Goal: Task Accomplishment & Management: Manage account settings

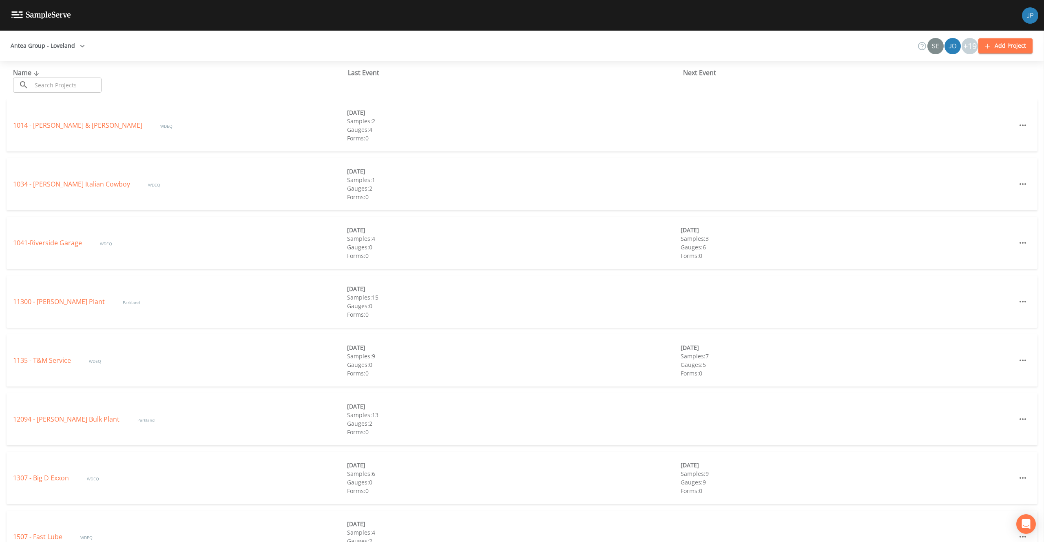
click at [44, 45] on button "Antea Group - Loveland" at bounding box center [47, 45] width 81 height 15
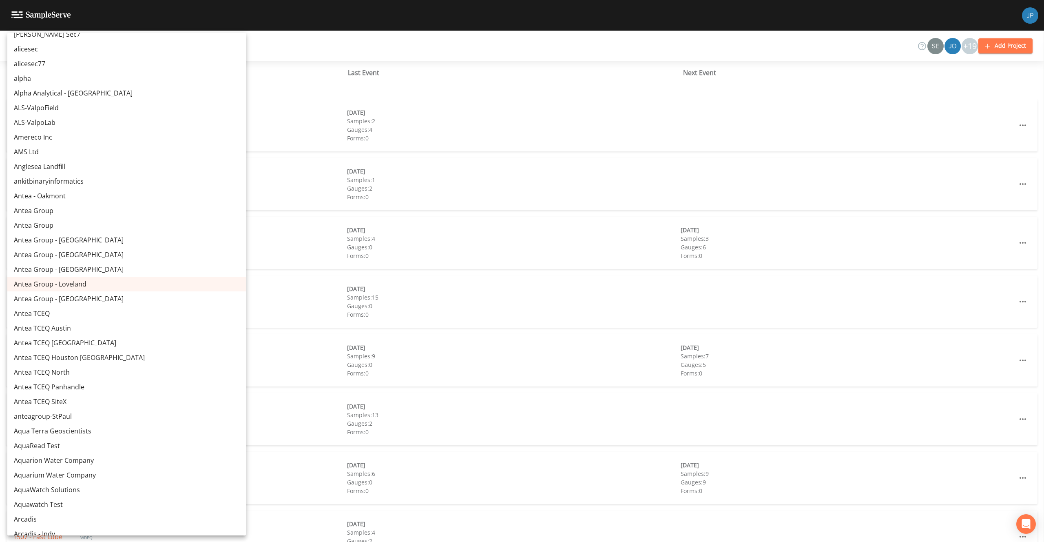
scroll to position [1242, 0]
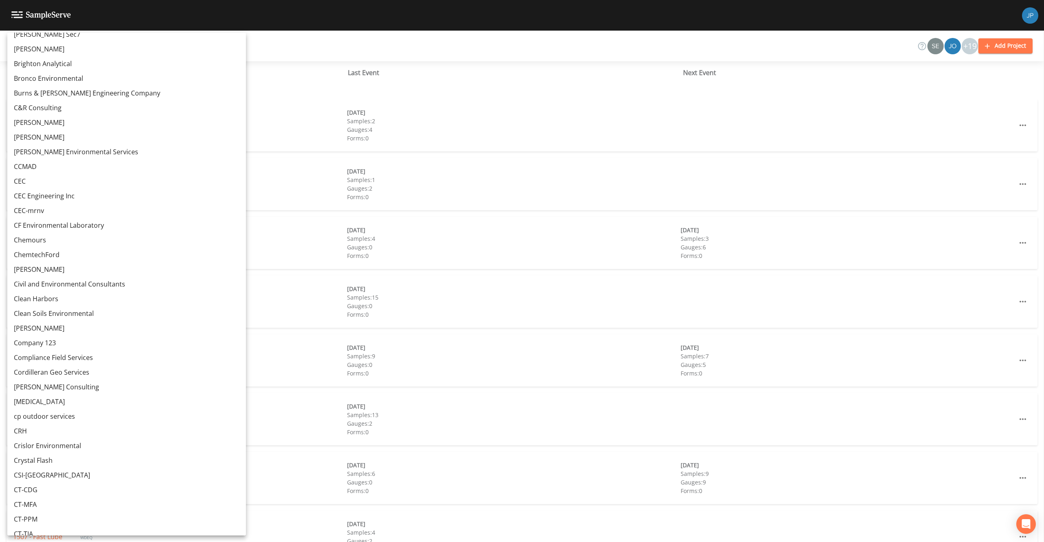
click at [77, 283] on link "Civil and Environmental Consultants" at bounding box center [126, 284] width 239 height 15
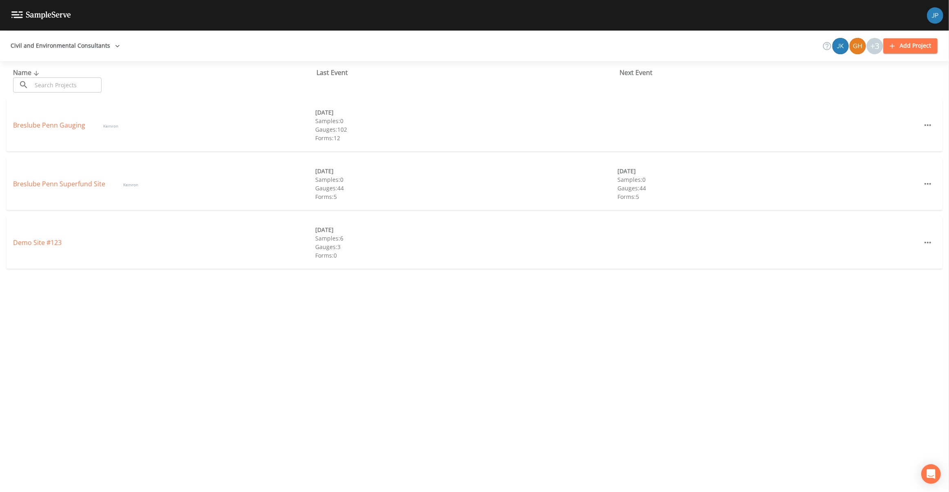
click at [326, 71] on div "Last Event" at bounding box center [467, 73] width 303 height 10
click at [91, 125] on link "Breslube Penn Superfund Site" at bounding box center [60, 125] width 94 height 9
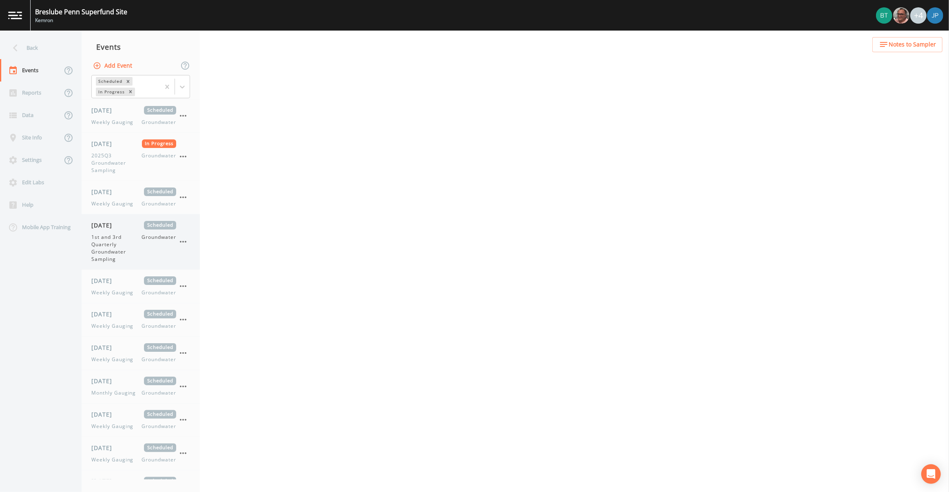
scroll to position [77, 0]
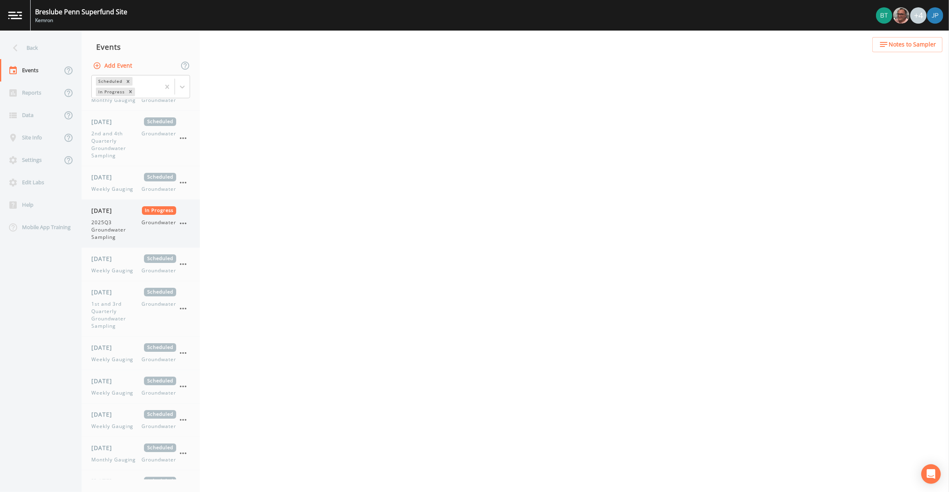
select select "4f082be6-97a7-4f70-a81f-c26a4e896ad7"
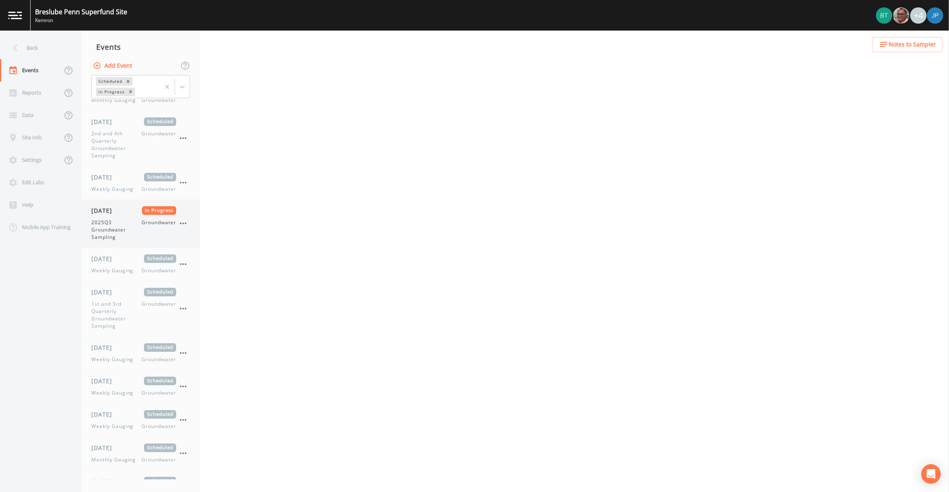
select select "4f082be6-97a7-4f70-a81f-c26a4e896ad7"
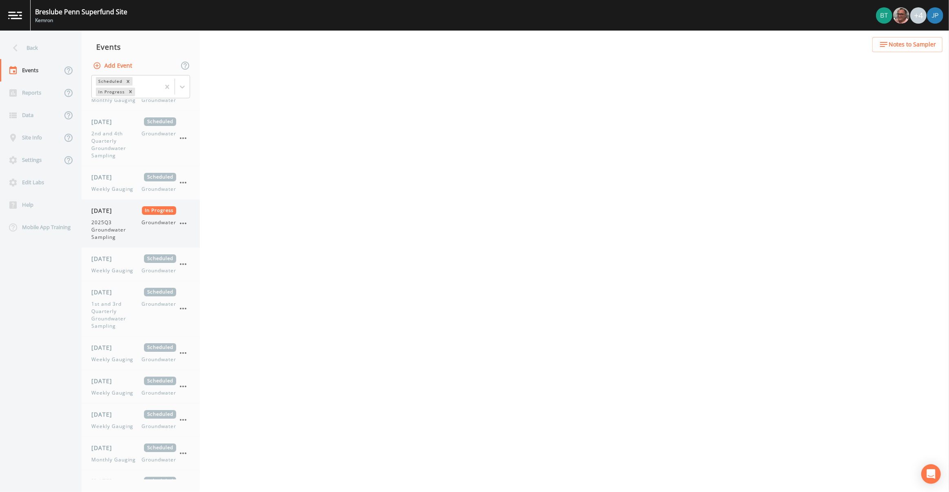
select select "4f082be6-97a7-4f70-a81f-c26a4e896ad7"
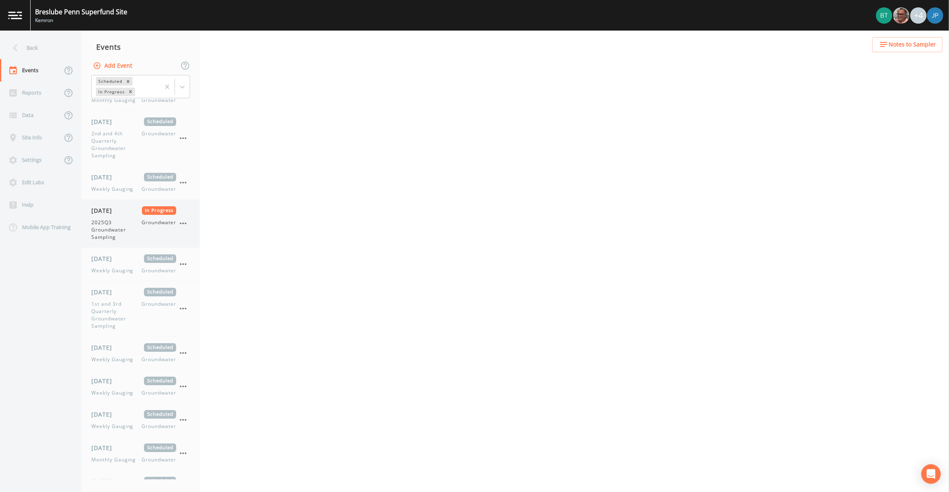
select select "4f082be6-97a7-4f70-a81f-c26a4e896ad7"
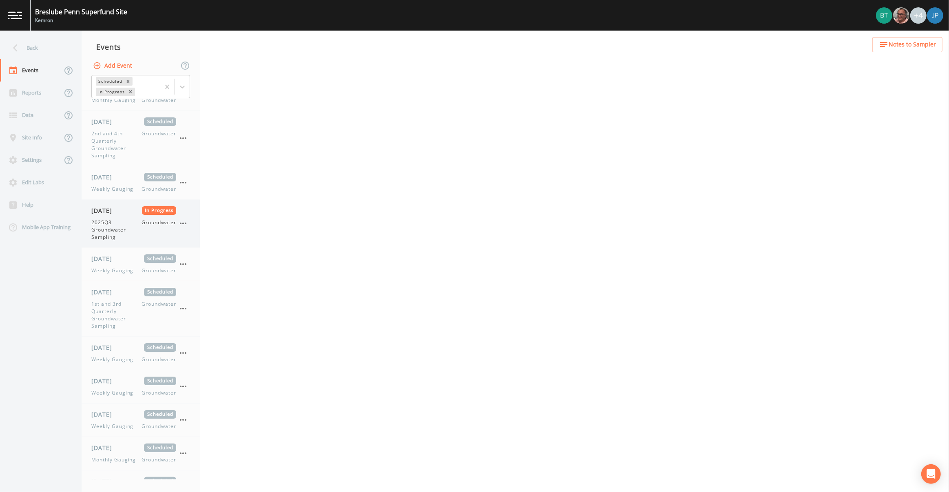
select select "4f082be6-97a7-4f70-a81f-c26a4e896ad7"
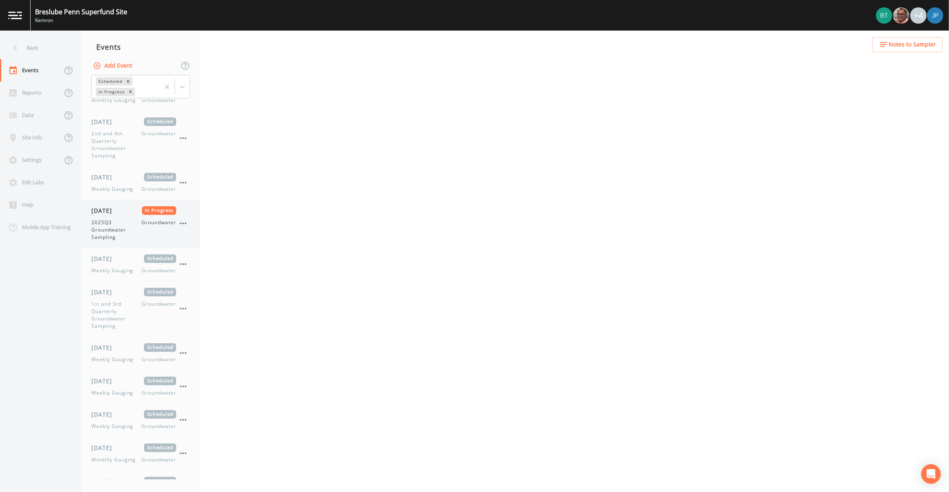
select select "4f082be6-97a7-4f70-a81f-c26a4e896ad7"
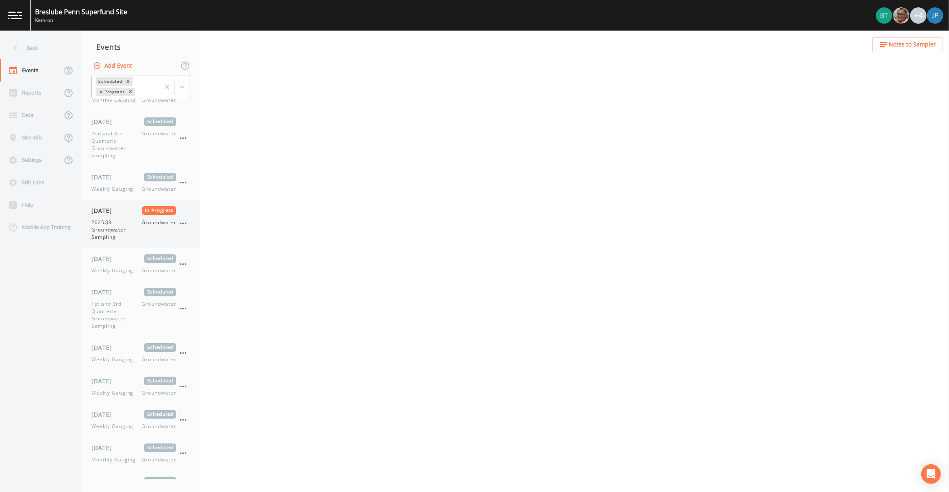
select select "4f082be6-97a7-4f70-a81f-c26a4e896ad7"
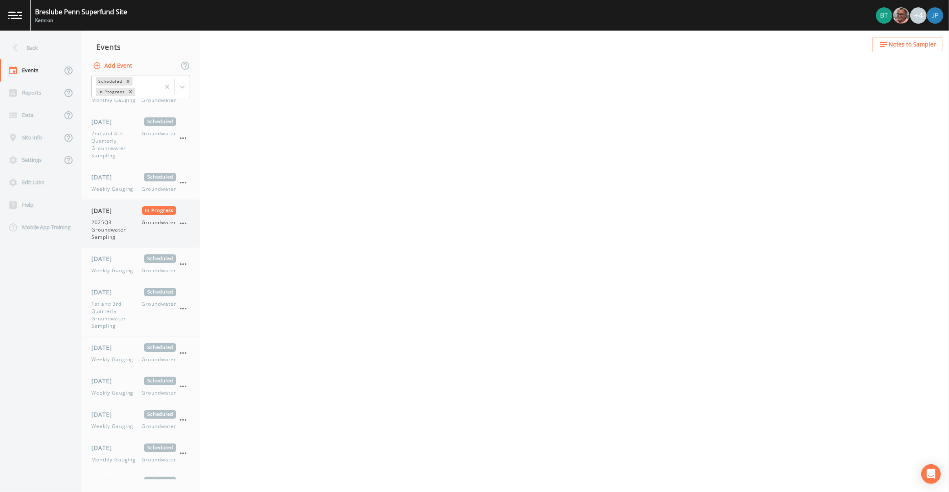
select select "4f082be6-97a7-4f70-a81f-c26a4e896ad7"
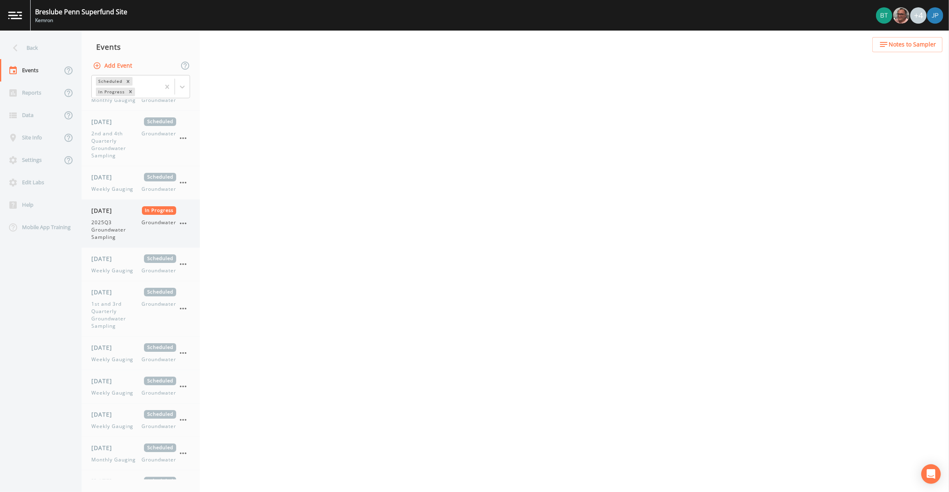
select select "4f082be6-97a7-4f70-a81f-c26a4e896ad7"
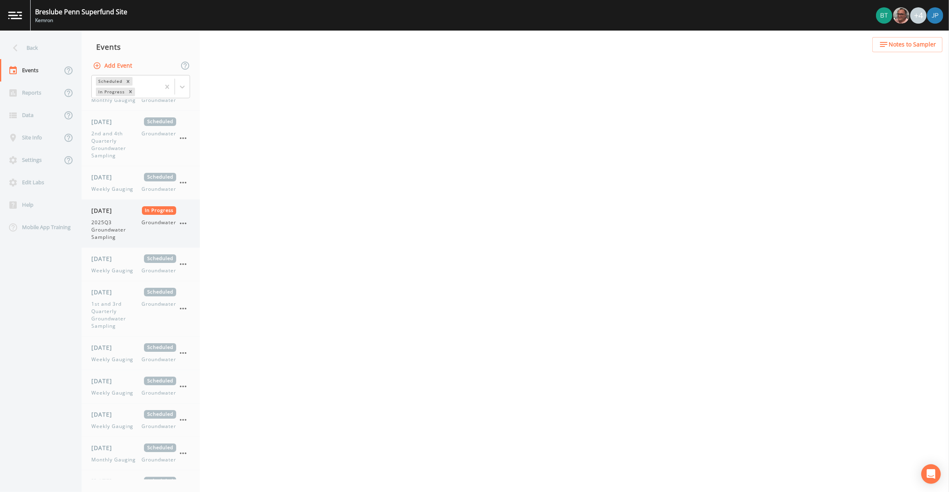
select select "4f082be6-97a7-4f70-a81f-c26a4e896ad7"
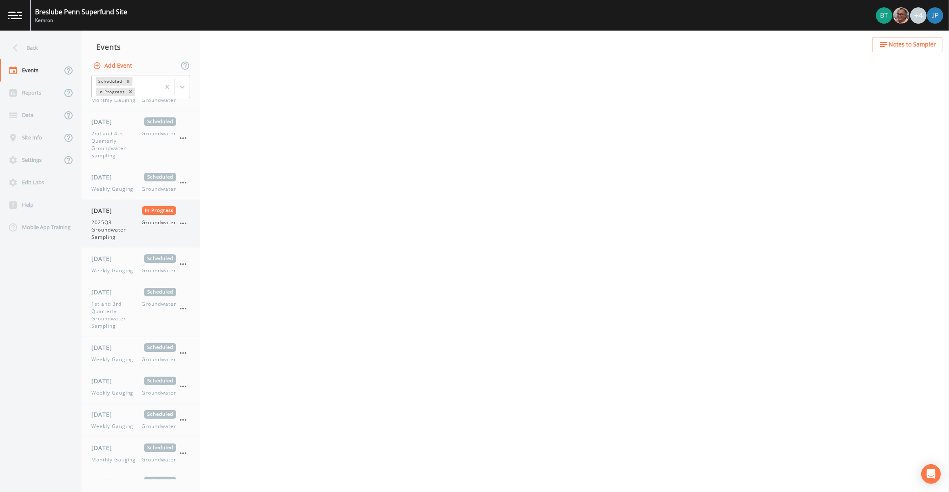
select select "4f082be6-97a7-4f70-a81f-c26a4e896ad7"
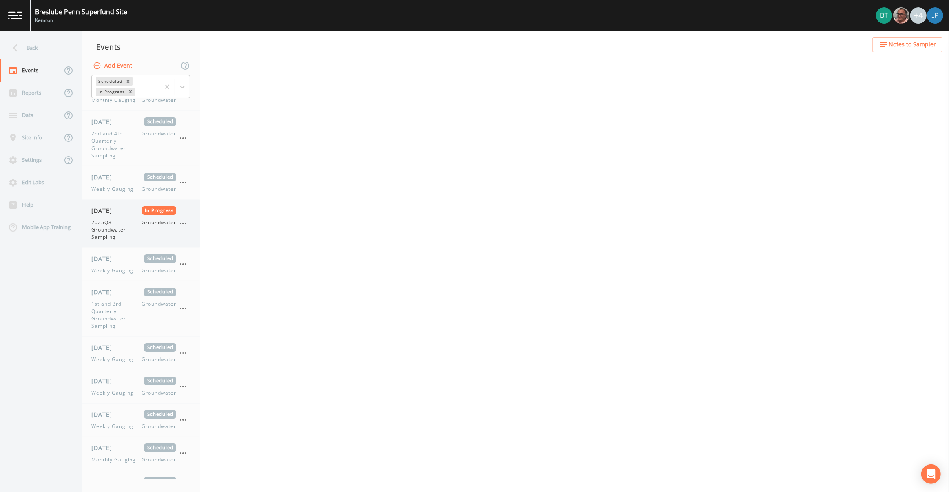
select select "4f082be6-97a7-4f70-a81f-c26a4e896ad7"
select select "735bfb27-7614-48c8-9c52-4bea6a4ade30"
select select "f37c443a-374a-4031-acf4-1100f52570ad"
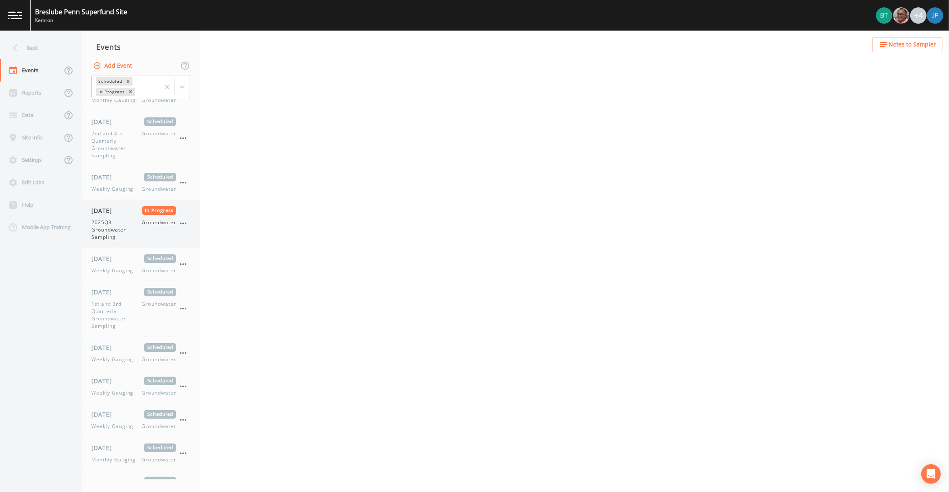
select select "f7621d8c-c4b8-4553-b36b-9477d48a9eb9"
select select "2f7cc9fb-0204-44df-a1d0-a51fedfe7168"
select select "5117f804-df8a-42b0-8d50-9f25c3cae74a"
select select "d39e4373-1736-4db8-8f8f-2319c0ca05a3"
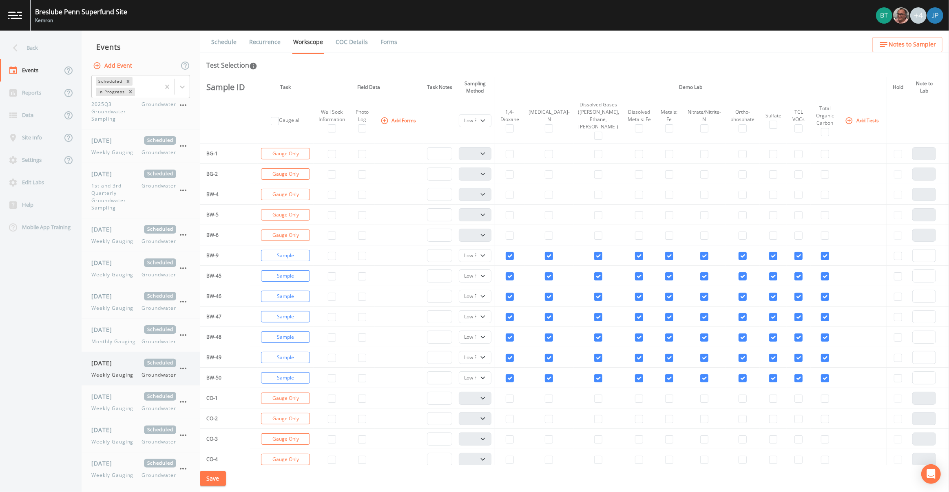
scroll to position [268, 0]
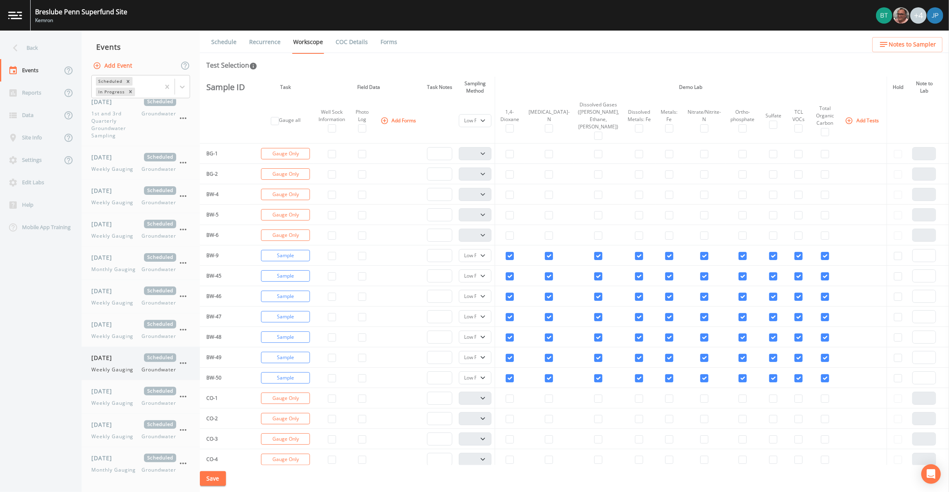
click at [120, 365] on div "08/18/2025 Scheduled Weekly Gauging Groundwater" at bounding box center [133, 364] width 85 height 20
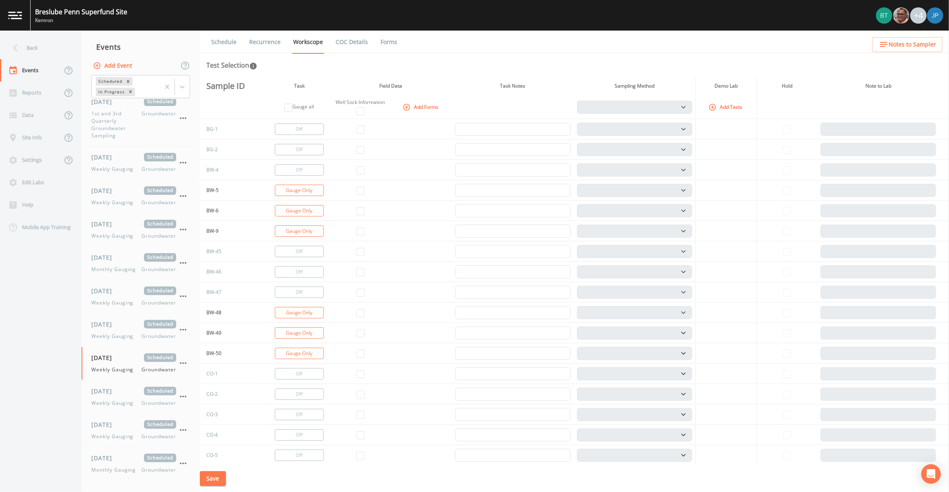
click at [273, 41] on link "Recurrence" at bounding box center [265, 42] width 34 height 23
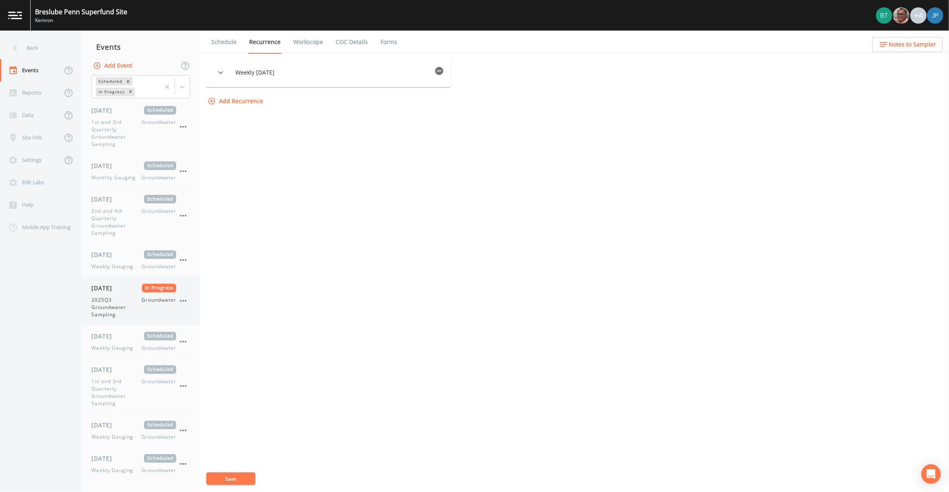
click at [120, 295] on div "07/07/2025 In Progress 2025Q3 Groundwater Sampling Groundwater" at bounding box center [133, 301] width 85 height 35
select select "4f082be6-97a7-4f70-a81f-c26a4e896ad7"
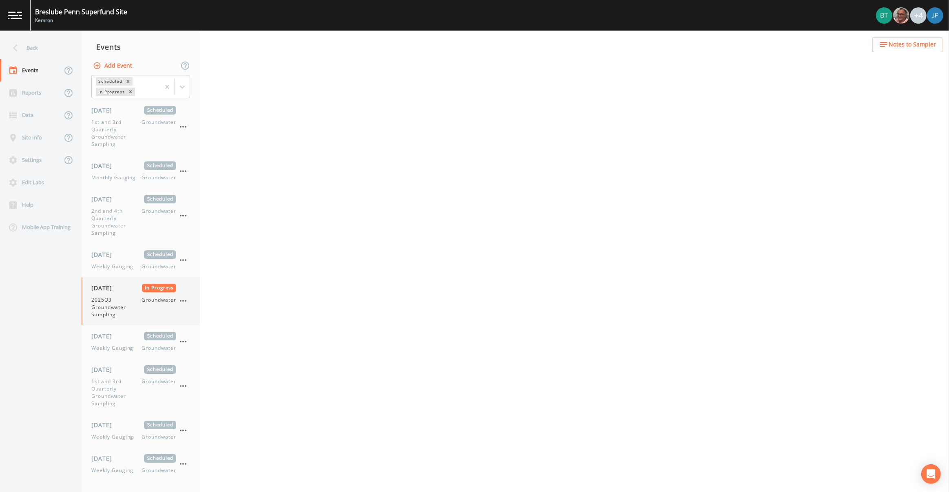
select select "4f082be6-97a7-4f70-a81f-c26a4e896ad7"
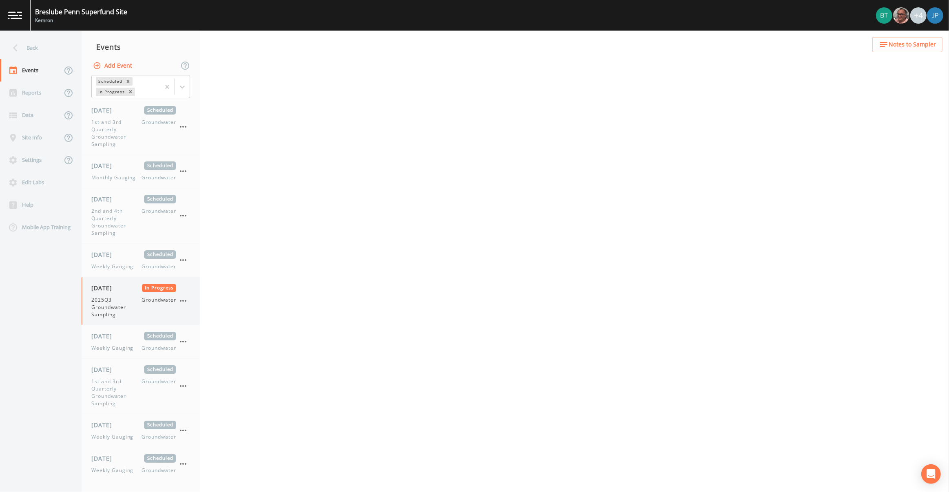
select select "4f082be6-97a7-4f70-a81f-c26a4e896ad7"
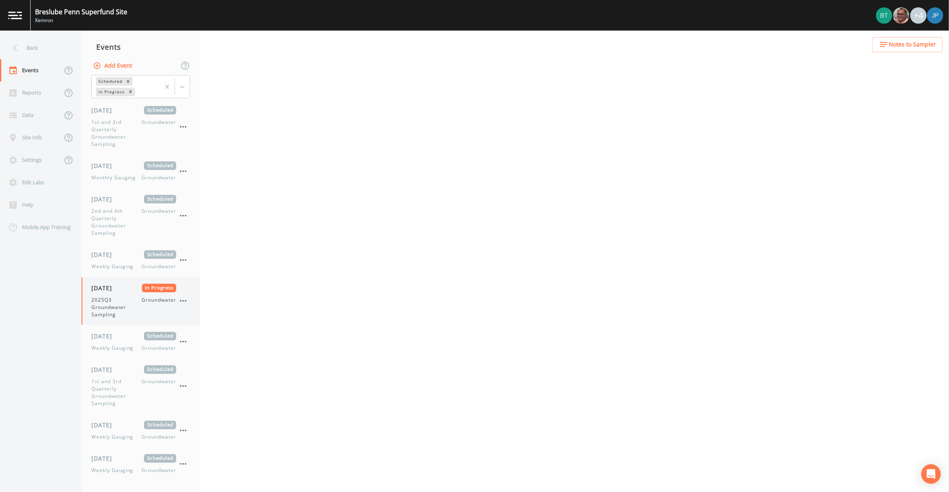
select select "4f082be6-97a7-4f70-a81f-c26a4e896ad7"
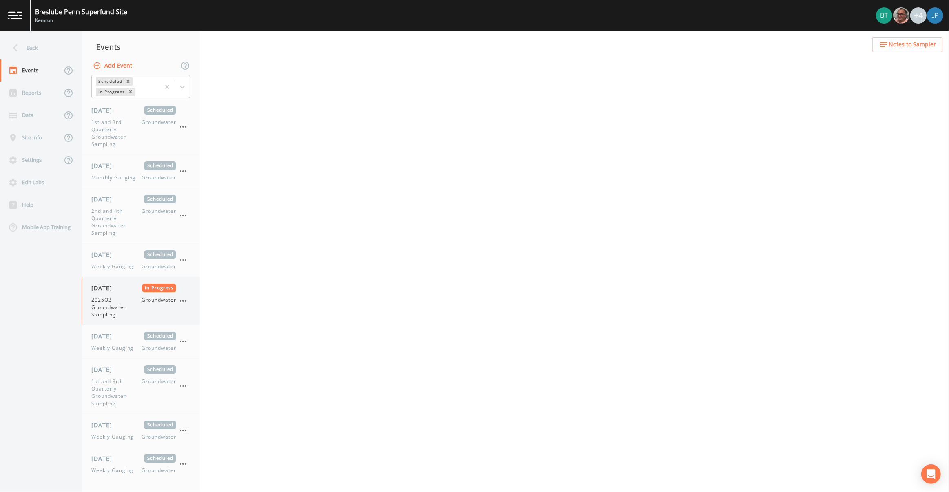
select select "4f082be6-97a7-4f70-a81f-c26a4e896ad7"
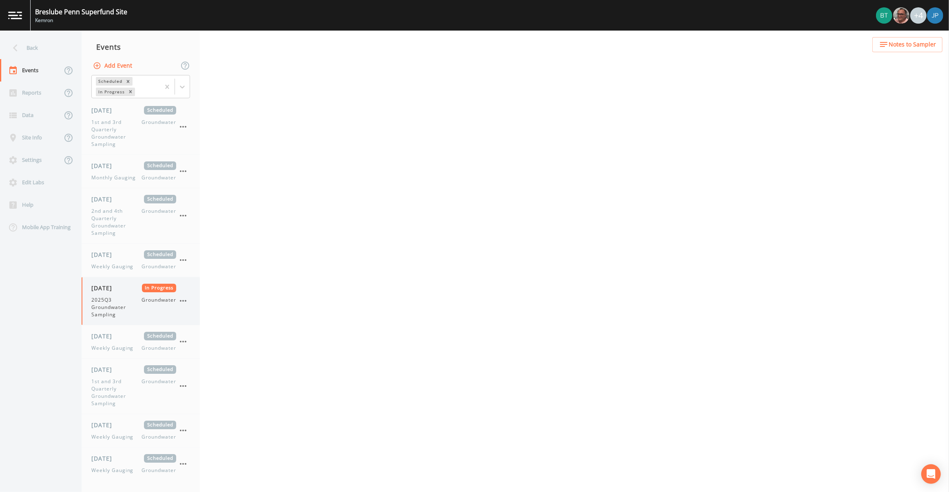
select select "4f082be6-97a7-4f70-a81f-c26a4e896ad7"
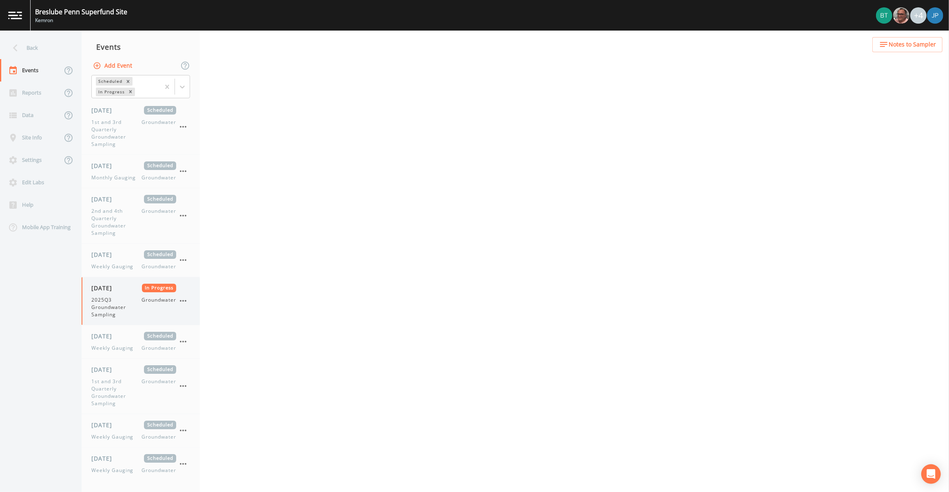
select select "4f082be6-97a7-4f70-a81f-c26a4e896ad7"
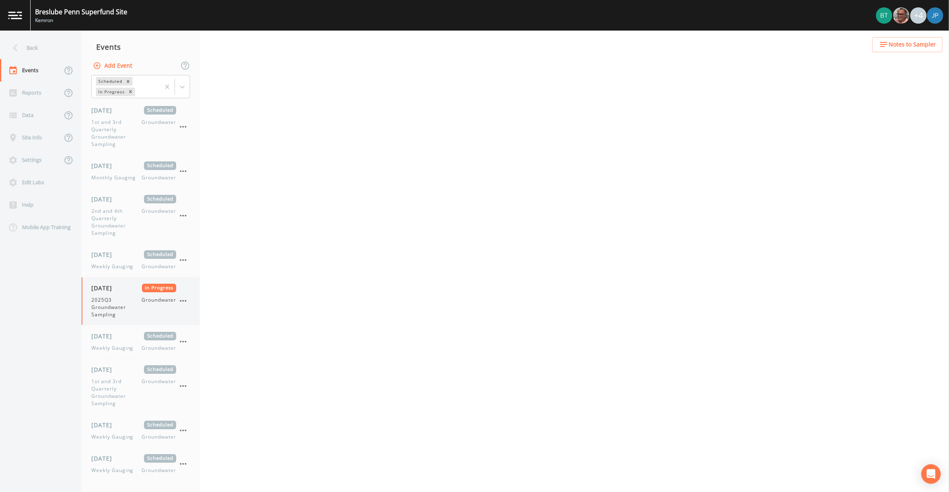
select select "4f082be6-97a7-4f70-a81f-c26a4e896ad7"
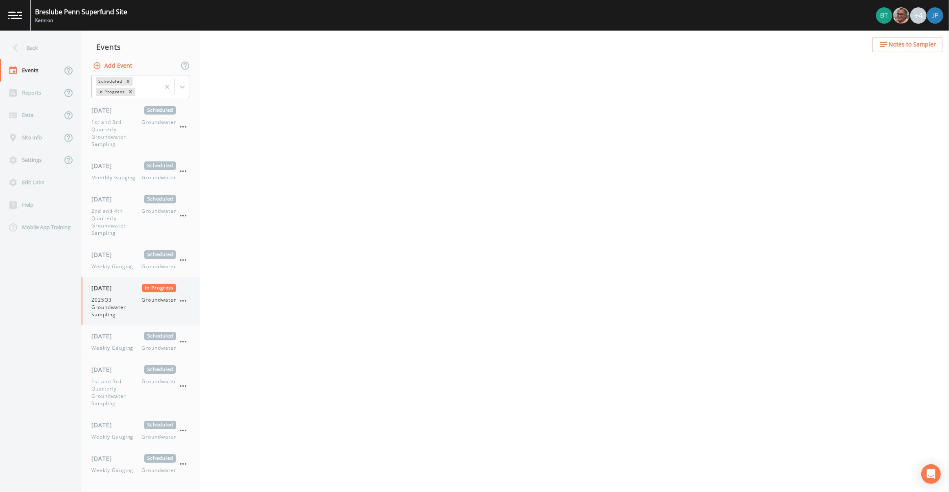
select select "4f082be6-97a7-4f70-a81f-c26a4e896ad7"
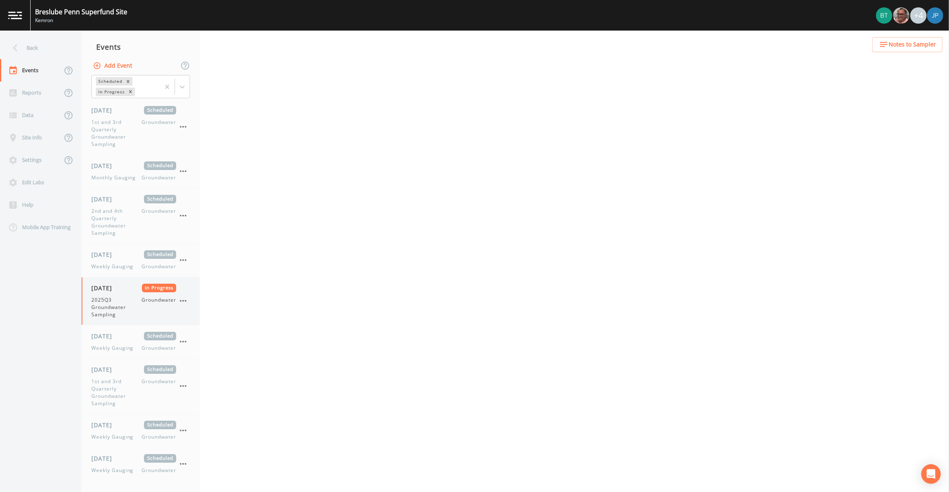
select select "4f082be6-97a7-4f70-a81f-c26a4e896ad7"
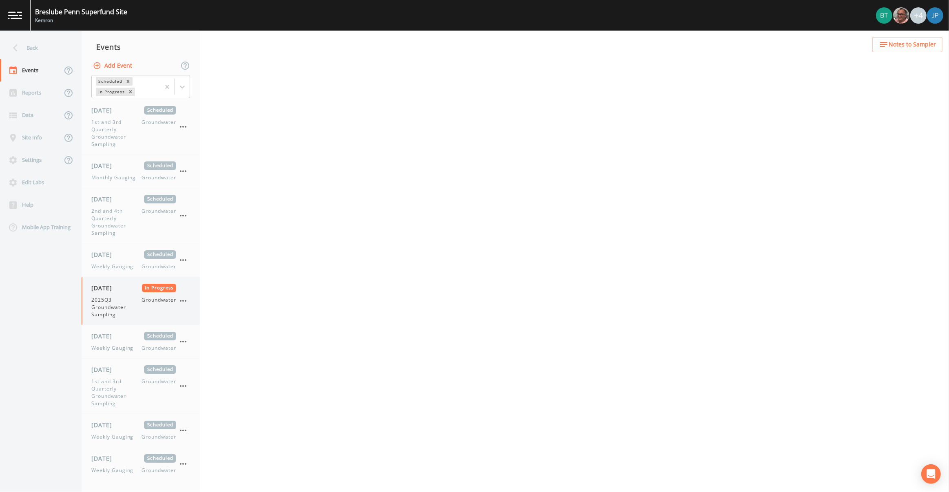
select select "4f082be6-97a7-4f70-a81f-c26a4e896ad7"
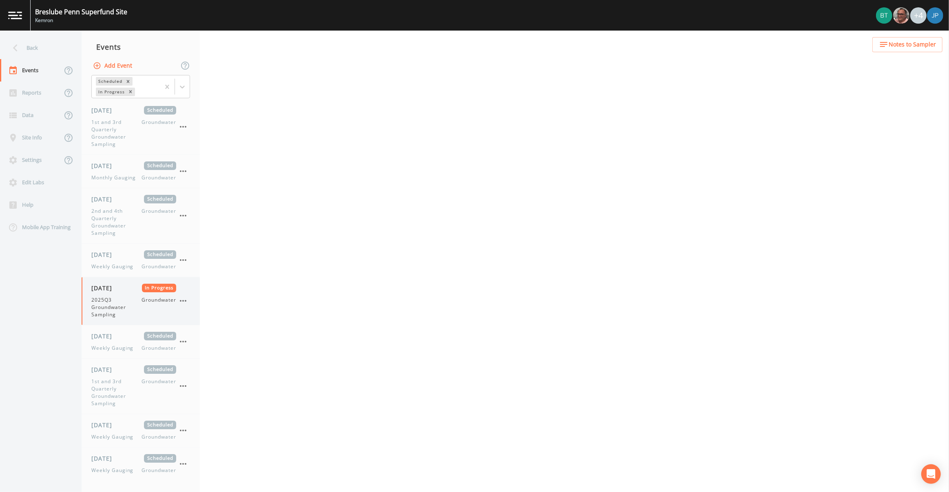
select select "4f082be6-97a7-4f70-a81f-c26a4e896ad7"
select select "734c1226-20bc-4a82-9b1c-6c50805be2a7"
select select "7fc6e3a9-7f96-4da6-8779-933071c73320"
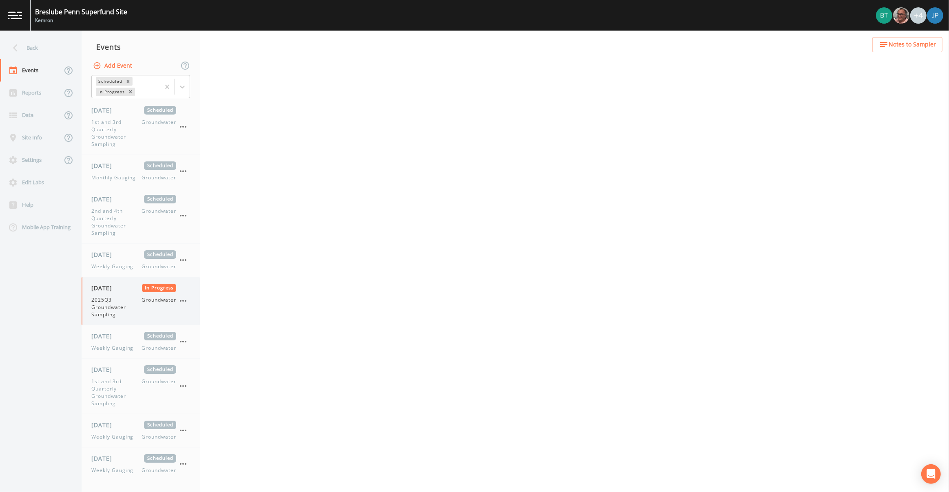
select select "bc750318-2f8c-4156-96b3-5abcf49e94ef"
select select "399a013d-6271-40f9-a826-89aff68cdf9f"
select select "c6f664dd-56f6-412a-ae1e-e55b61dc6306"
select select "fbf0c5b7-c2f6-41ec-8fe7-418ca1adb56d"
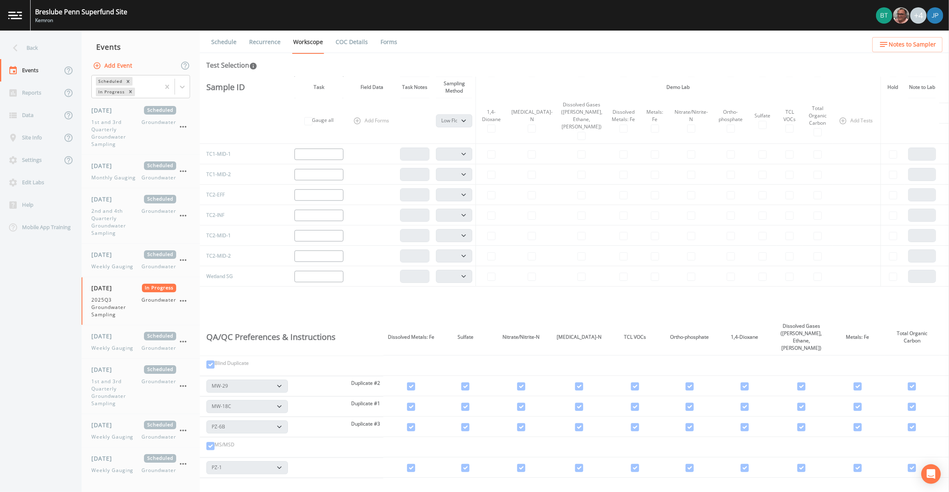
scroll to position [1966, 0]
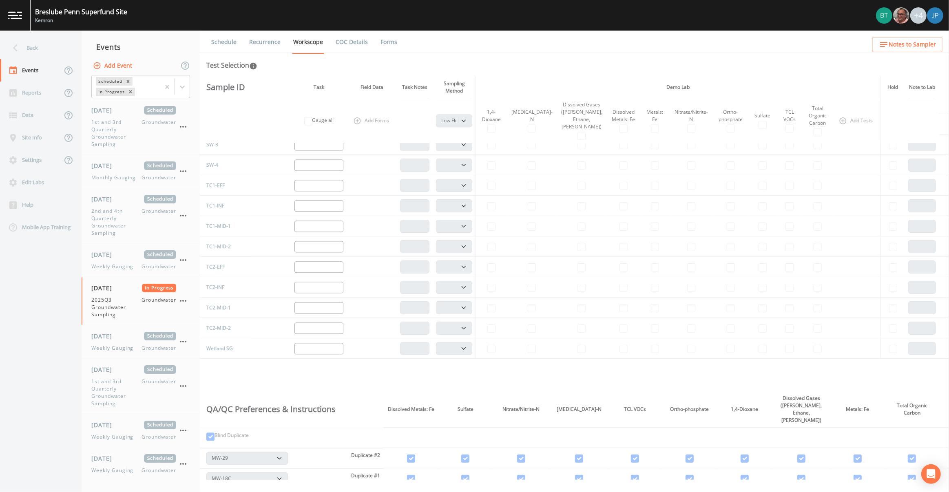
click at [385, 42] on link "Forms" at bounding box center [388, 42] width 19 height 23
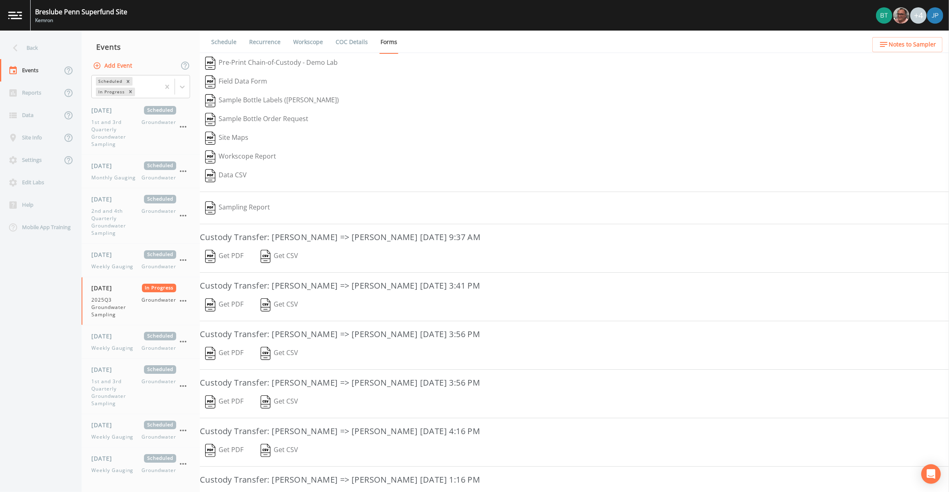
click at [250, 208] on button "Sampling Report" at bounding box center [237, 208] width 75 height 19
click at [533, 208] on div "Sampling Report" at bounding box center [574, 208] width 749 height 19
click at [62, 49] on div "Back" at bounding box center [36, 48] width 73 height 22
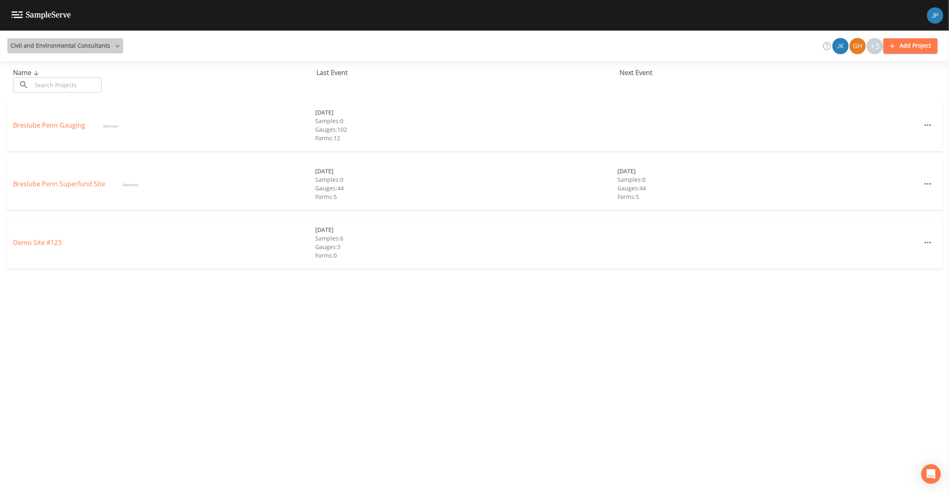
click at [76, 46] on button "Civil and Environmental Consultants" at bounding box center [65, 45] width 116 height 15
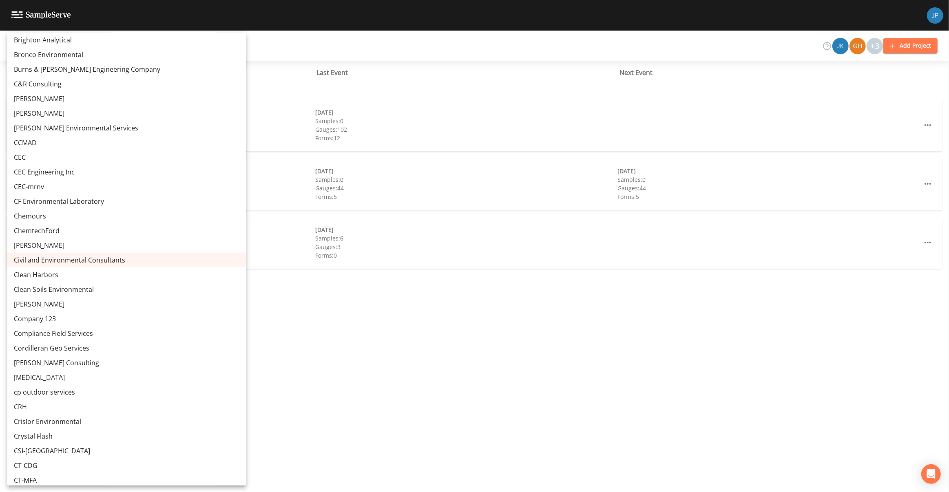
scroll to position [4641, 0]
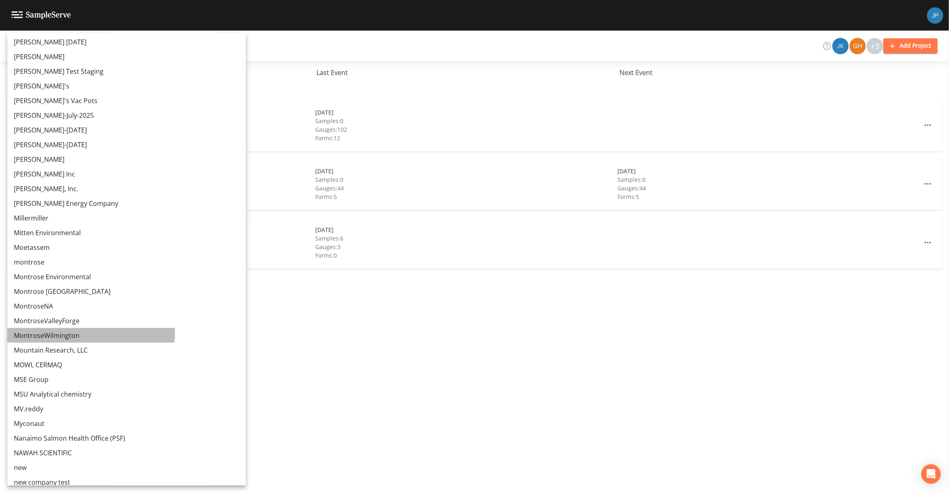
click at [55, 330] on link "MontroseWilmington" at bounding box center [126, 335] width 239 height 15
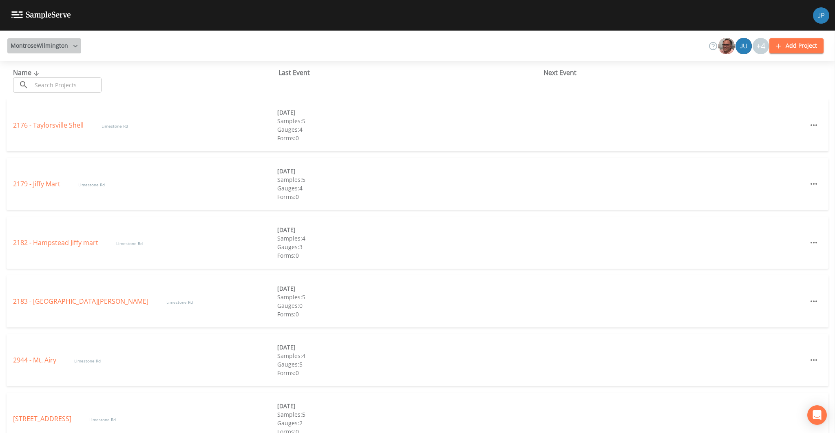
click at [76, 42] on icon "button" at bounding box center [75, 46] width 8 height 8
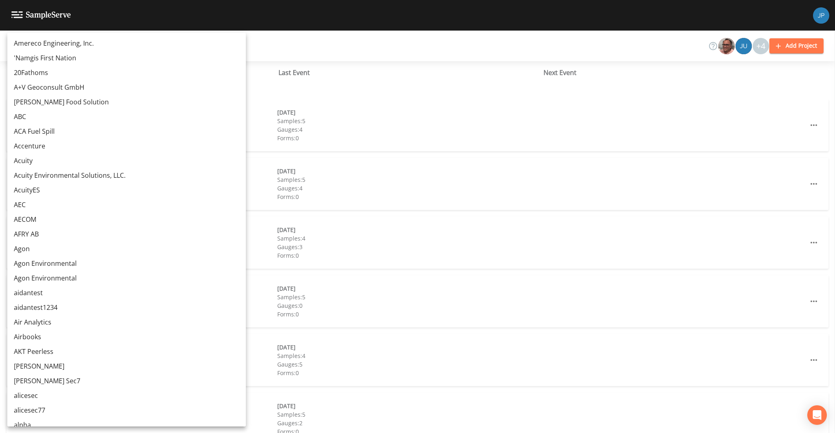
scroll to position [4747, 0]
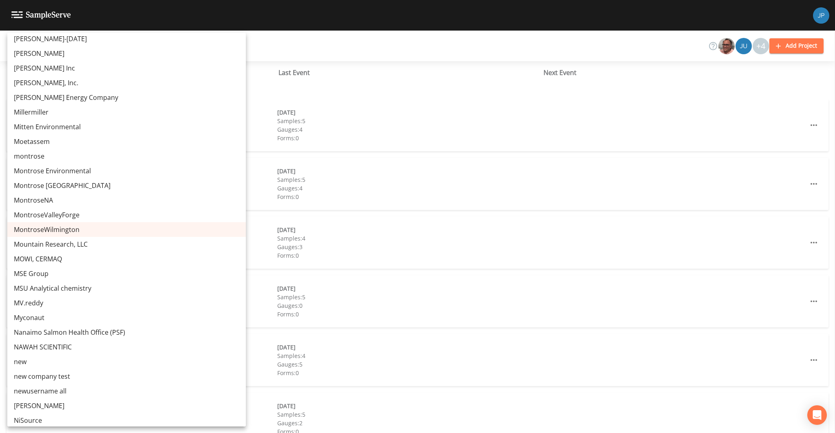
click at [256, 154] on div at bounding box center [417, 216] width 835 height 433
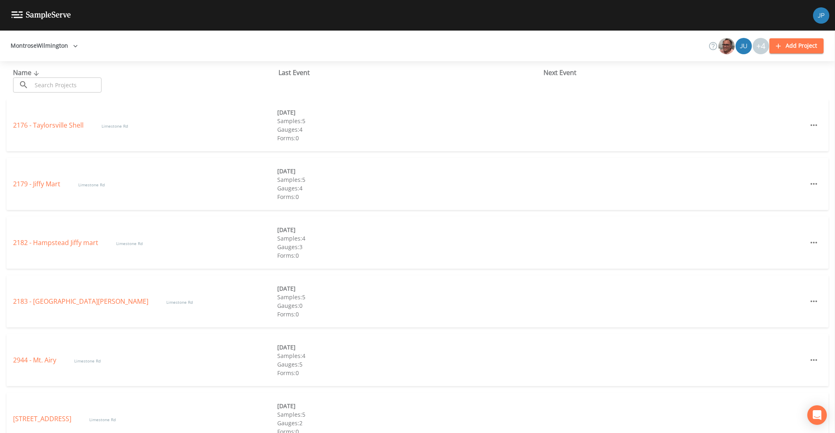
click at [37, 130] on div "2176 - Taylorsville Shell Limestone Rd" at bounding box center [145, 125] width 264 height 10
click at [40, 126] on link "2176 - Taylorsville Shell" at bounding box center [49, 125] width 72 height 9
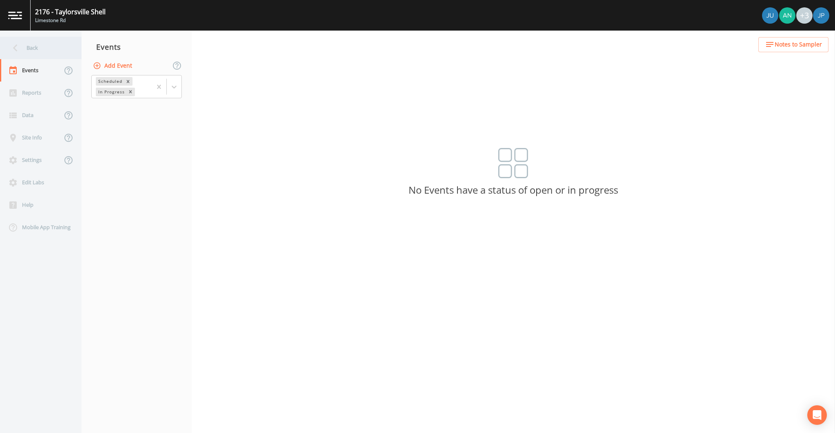
click at [58, 46] on div "Back" at bounding box center [36, 48] width 73 height 22
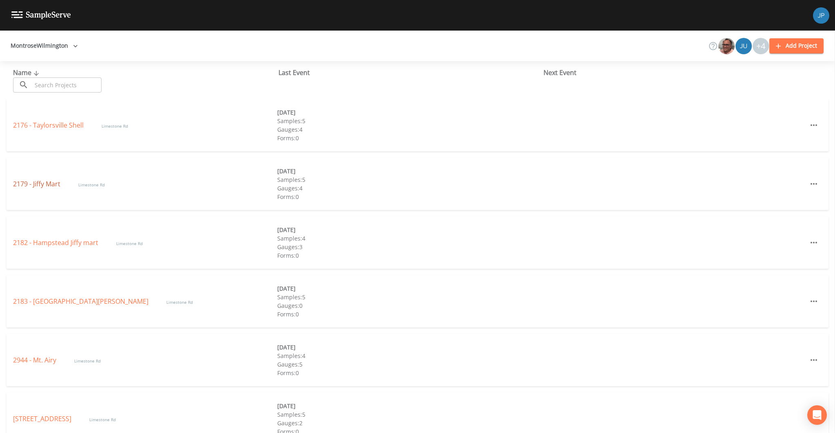
click at [50, 183] on link "2179 - Jiffy Mart" at bounding box center [37, 183] width 49 height 9
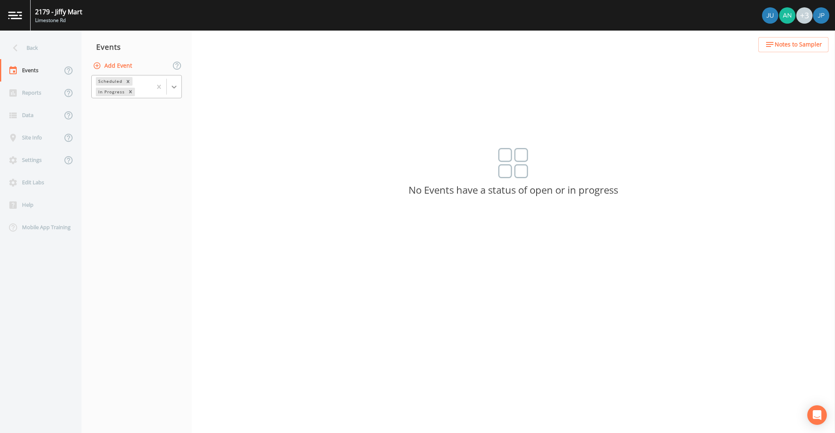
click at [177, 88] on icon at bounding box center [174, 87] width 8 height 8
click at [132, 113] on div "Completed" at bounding box center [136, 110] width 91 height 14
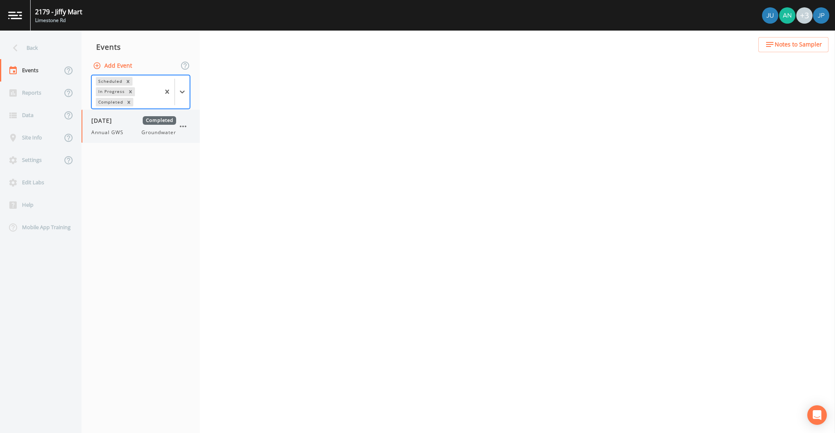
select select "0b1af911-289b-4d7b-9fdf-156f6d27a2cf"
select select "d1353bd6-e69c-47f2-b562-038a0934dacb"
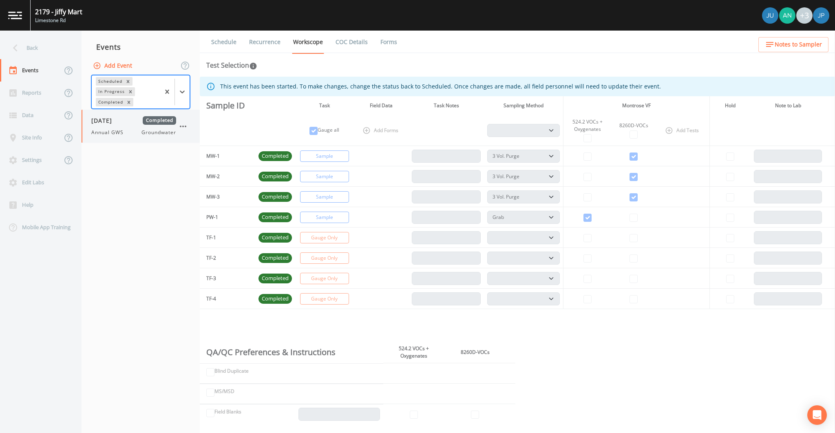
click at [133, 136] on div "06/25/2025 Completed Annual GWS Groundwater" at bounding box center [141, 126] width 118 height 33
select select "0b1af911-289b-4d7b-9fdf-156f6d27a2cf"
select select "d1353bd6-e69c-47f2-b562-038a0934dacb"
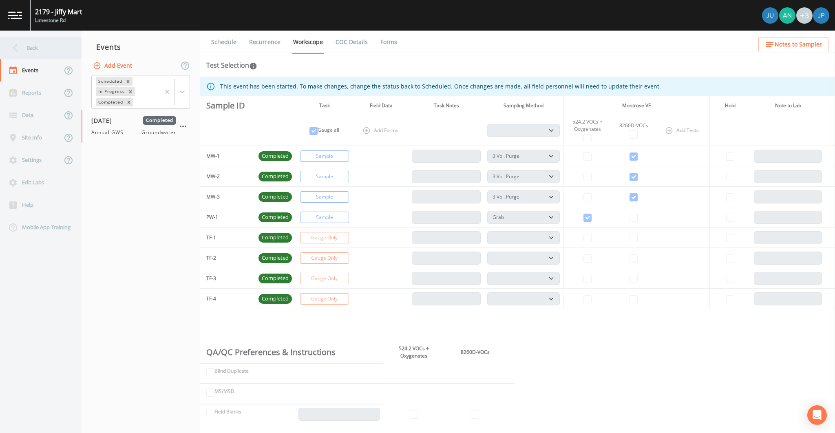
click at [41, 45] on div "Back" at bounding box center [36, 48] width 73 height 22
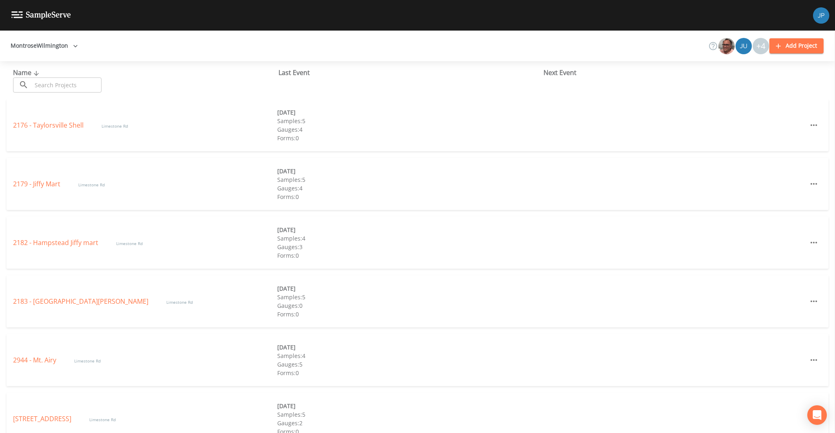
scroll to position [8, 0]
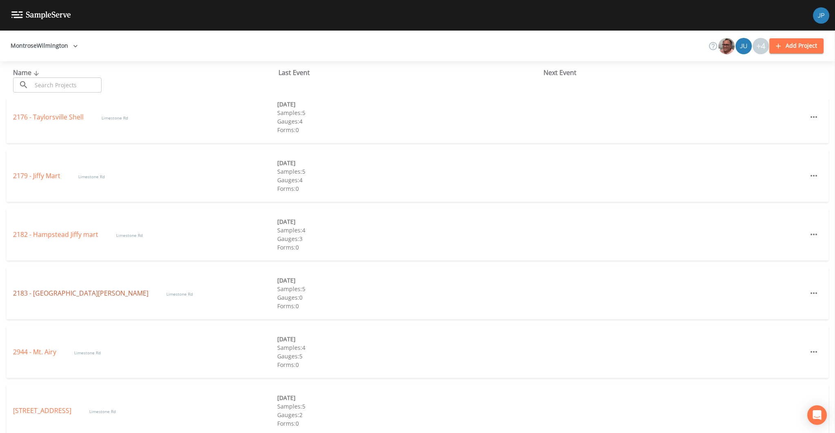
click at [84, 290] on link "2183 - Hampstead Bulk Plant Tevis" at bounding box center [81, 293] width 137 height 9
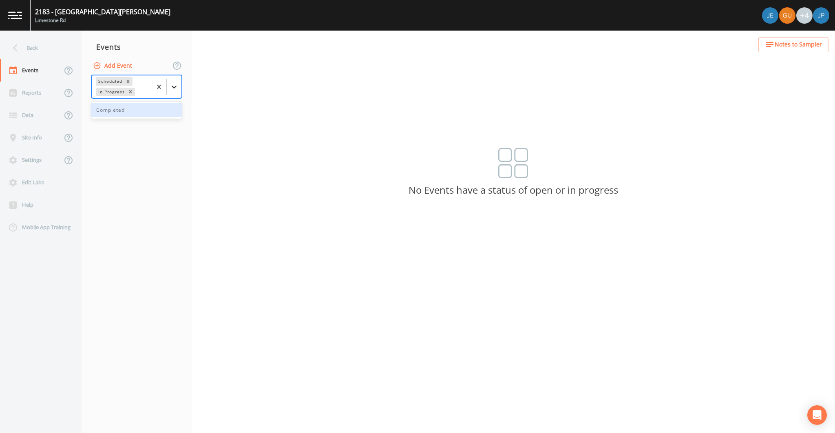
click at [172, 86] on icon at bounding box center [174, 87] width 5 height 3
click at [134, 114] on div "Completed" at bounding box center [136, 110] width 91 height 14
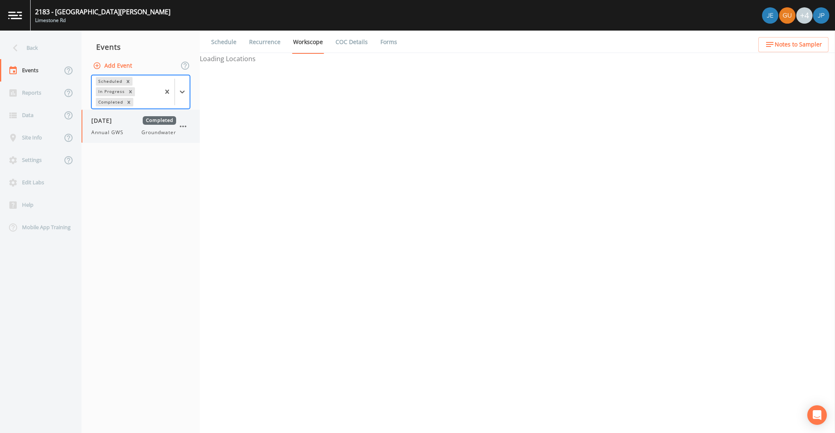
click at [136, 130] on div "Annual GWS Groundwater" at bounding box center [133, 132] width 85 height 7
select select "0b1af911-289b-4d7b-9fdf-156f6d27a2cf"
select select "d1353bd6-e69c-47f2-b562-038a0934dacb"
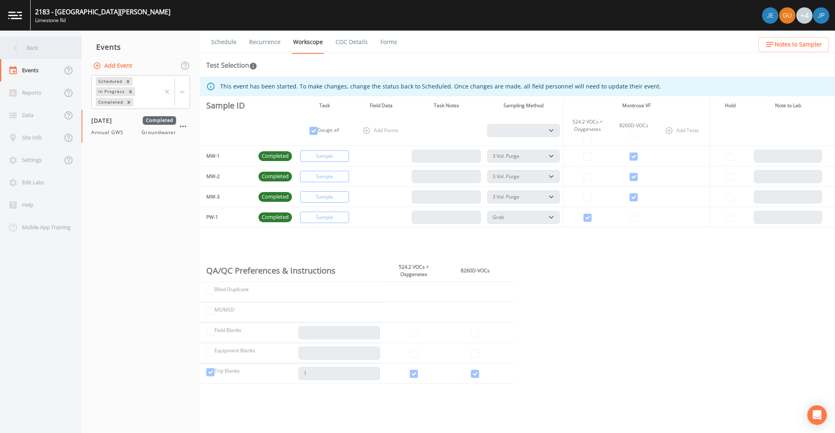
click at [58, 51] on div "Back" at bounding box center [36, 48] width 73 height 22
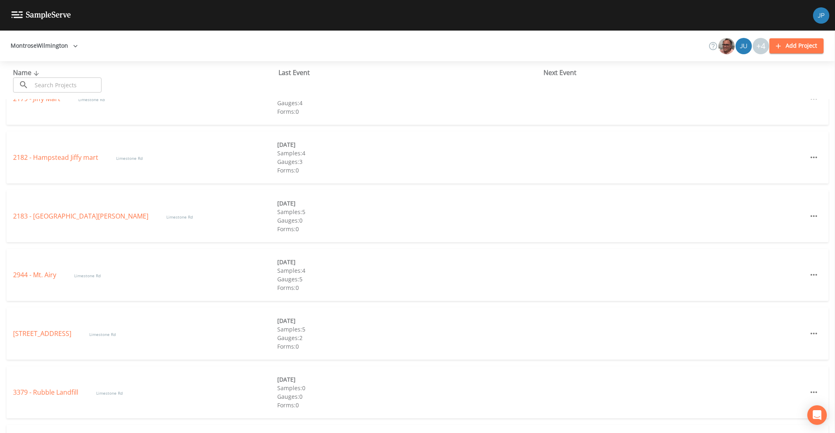
scroll to position [134, 0]
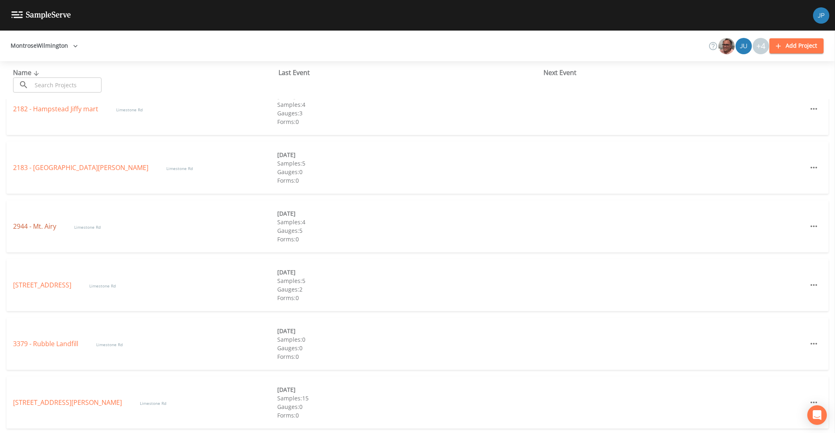
click at [53, 227] on link "2944 - Mt. Airy" at bounding box center [35, 226] width 45 height 9
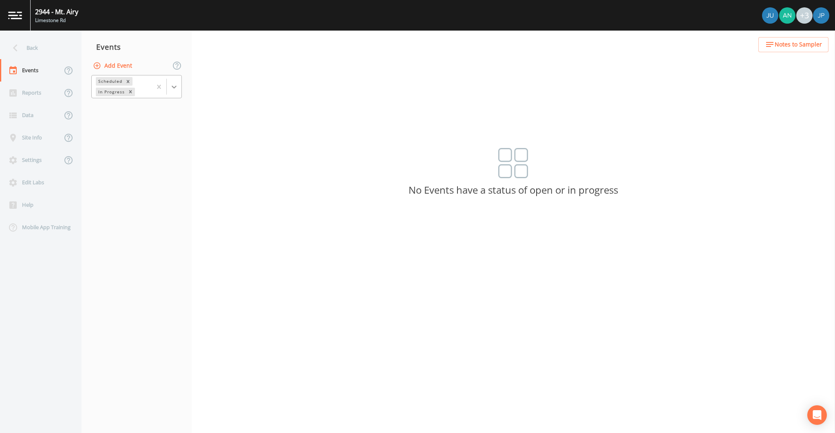
click at [173, 93] on div at bounding box center [174, 87] width 15 height 15
click at [155, 112] on div "Completed" at bounding box center [136, 110] width 91 height 14
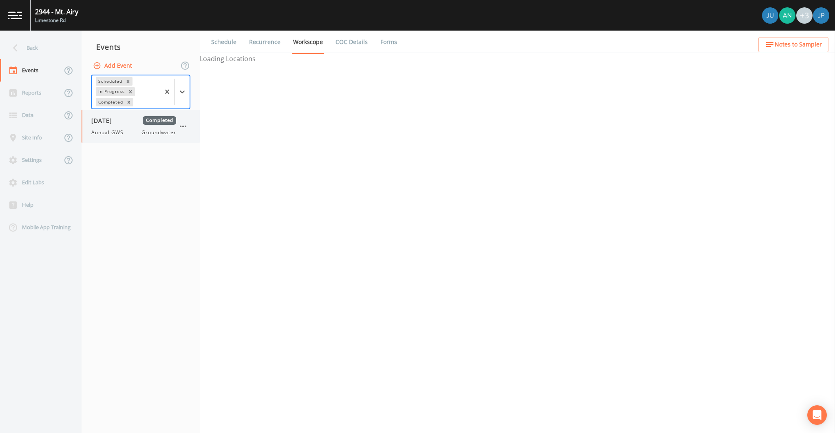
select select "0b1af911-289b-4d7b-9fdf-156f6d27a2cf"
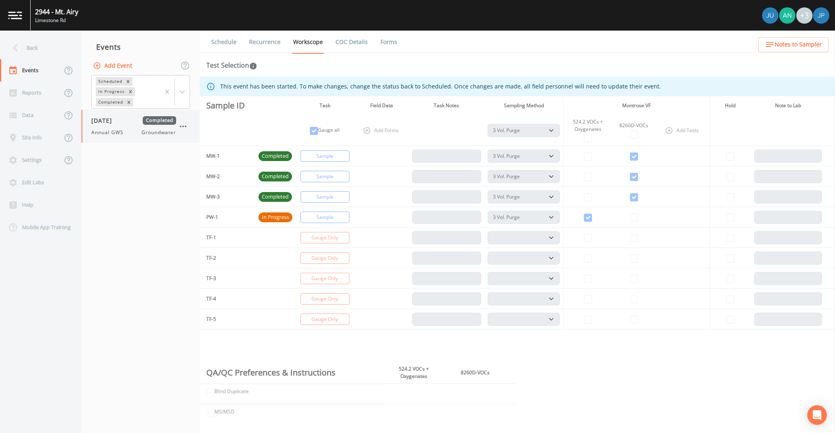
click at [128, 129] on div "Annual GWS Groundwater" at bounding box center [133, 132] width 85 height 7
select select "0b1af911-289b-4d7b-9fdf-156f6d27a2cf"
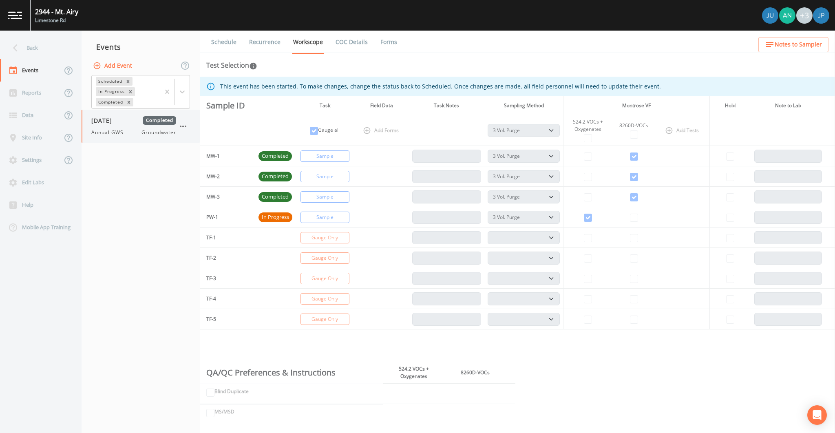
select select "0b1af911-289b-4d7b-9fdf-156f6d27a2cf"
click at [395, 145] on th "Add Forms" at bounding box center [381, 130] width 55 height 31
click at [52, 52] on div "Back" at bounding box center [36, 48] width 73 height 22
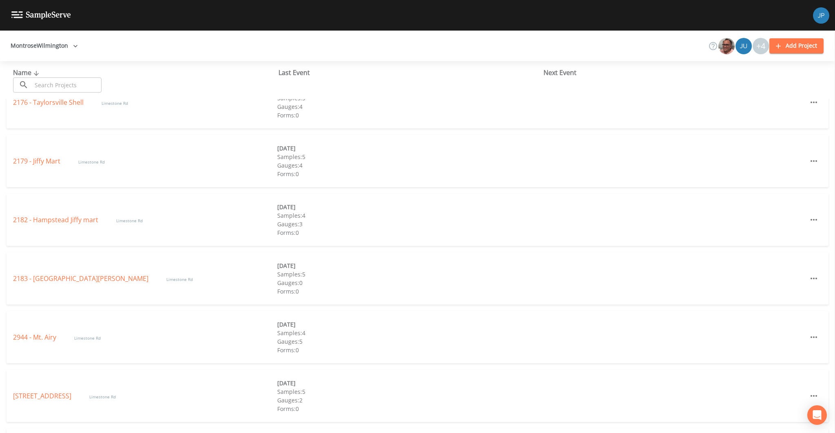
scroll to position [71, 0]
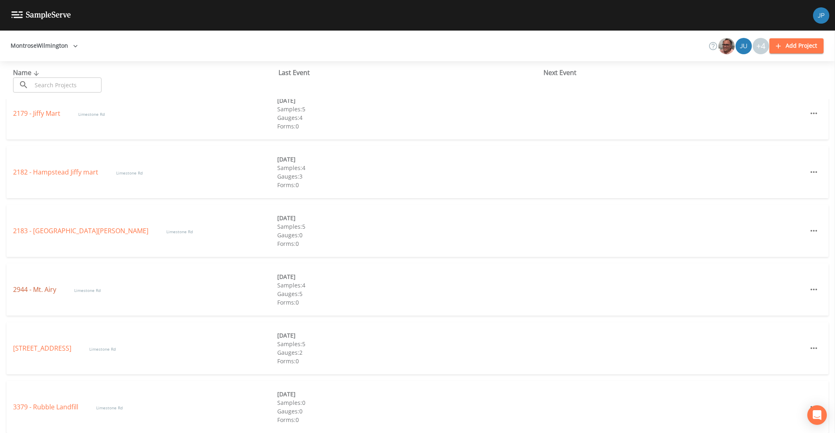
click at [35, 293] on link "2944 - Mt. Airy" at bounding box center [35, 289] width 45 height 9
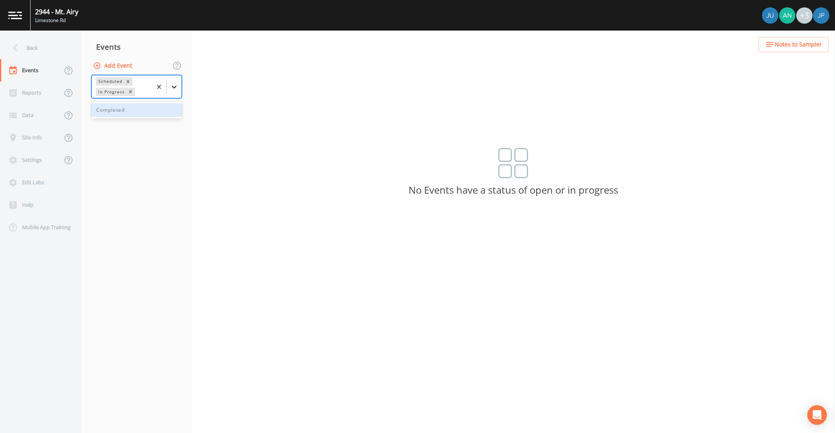
click at [176, 90] on icon at bounding box center [174, 87] width 8 height 8
click at [146, 115] on div "Completed" at bounding box center [136, 110] width 91 height 14
select select "0b1af911-289b-4d7b-9fdf-156f6d27a2cf"
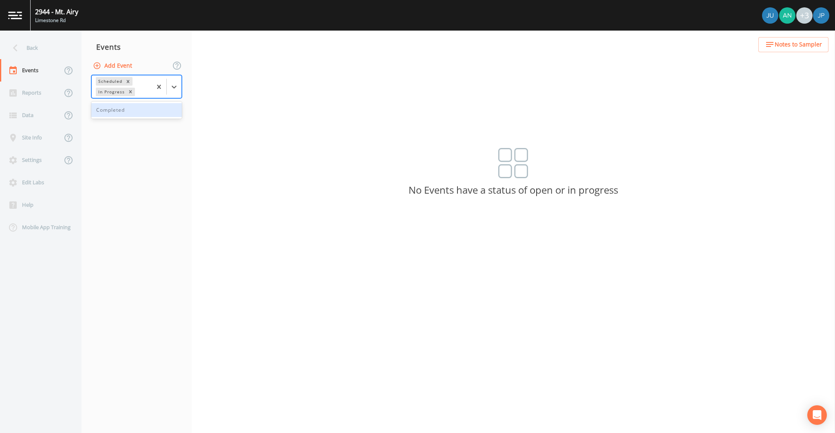
select select "0b1af911-289b-4d7b-9fdf-156f6d27a2cf"
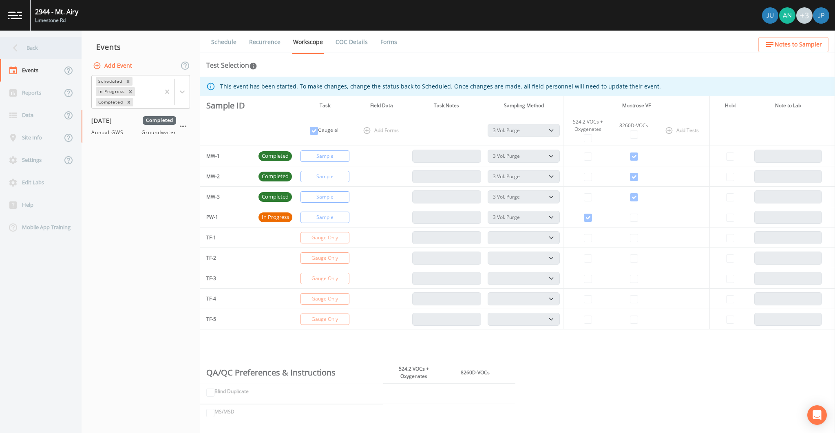
click at [33, 47] on div "Back" at bounding box center [36, 48] width 73 height 22
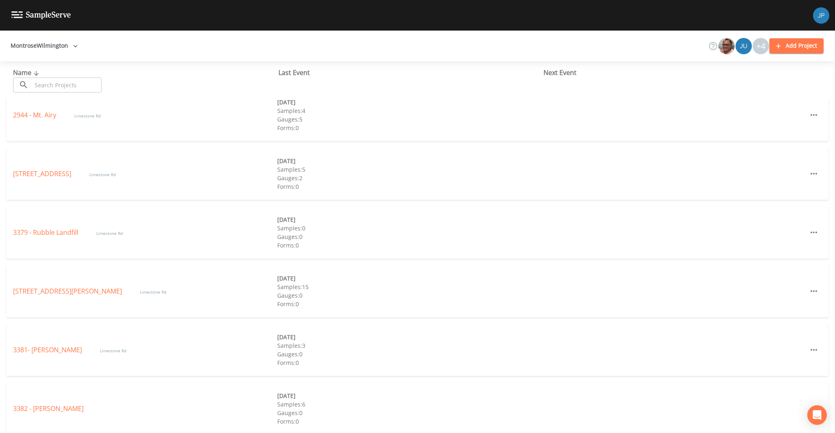
scroll to position [254, 0]
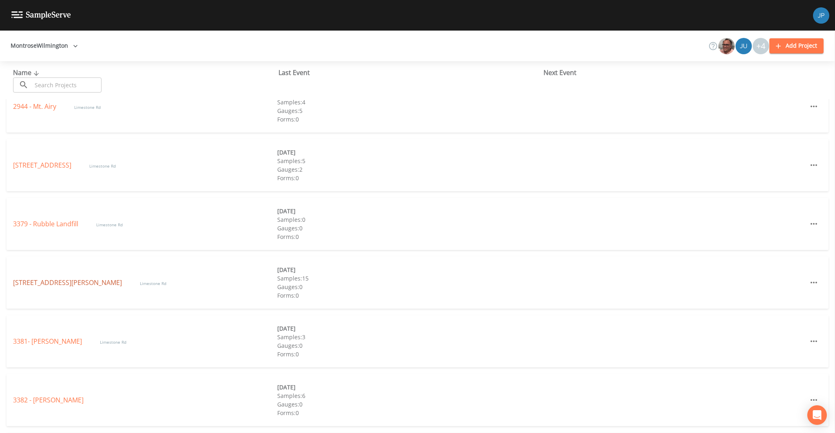
click at [41, 285] on link "3380 - Resh Road" at bounding box center [68, 282] width 111 height 9
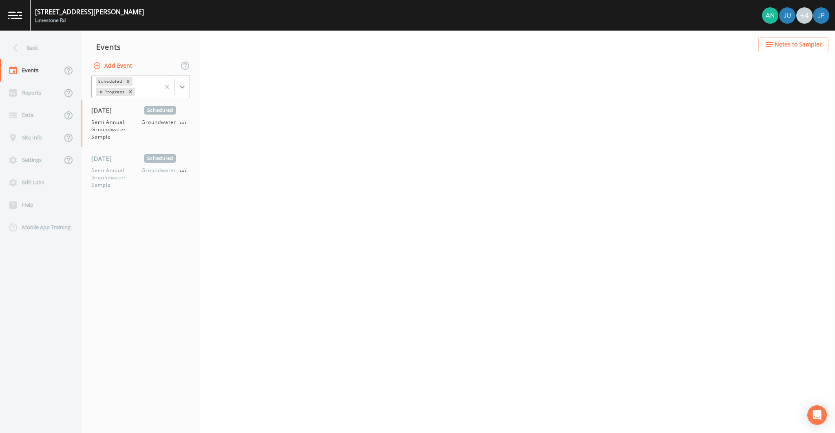
select select "4f082be6-97a7-4f70-a81f-c26a4e896ad7"
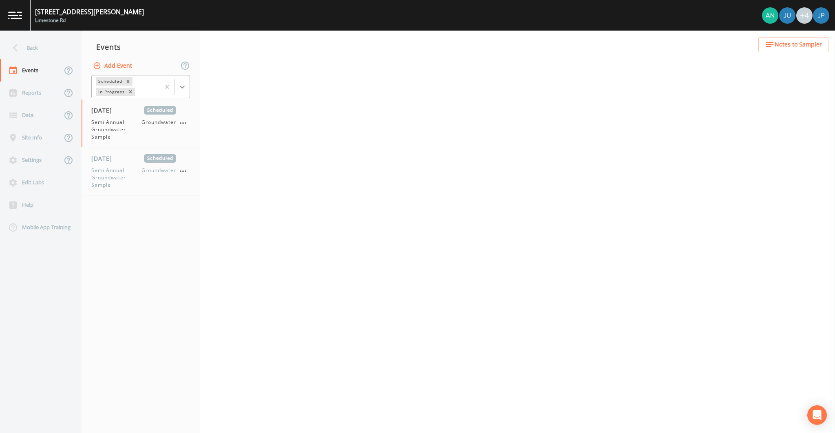
select select "4f082be6-97a7-4f70-a81f-c26a4e896ad7"
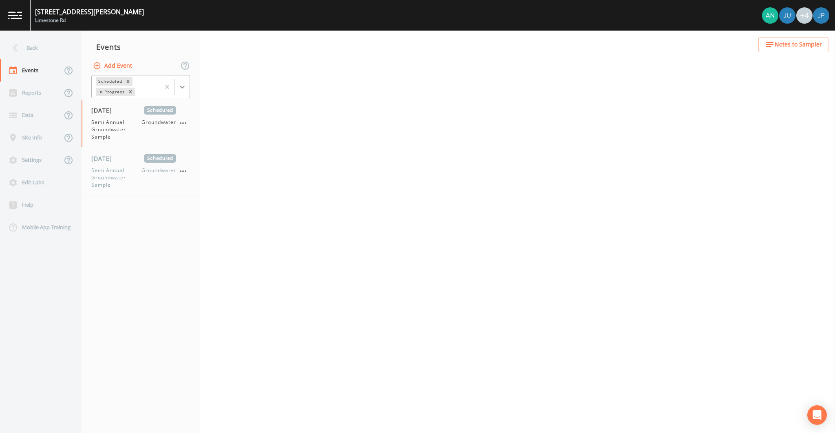
select select "4f082be6-97a7-4f70-a81f-c26a4e896ad7"
select select "d1353bd6-e69c-47f2-b562-038a0934dacb"
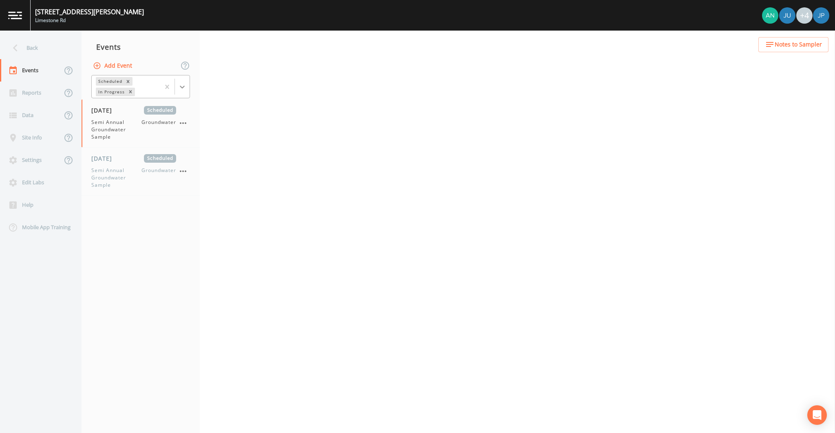
select select "48ad6302-8a83-4424-afba-0a218b1bb403"
select select "83d183b4-1b5e-4974-bc17-1ef1b5bfce93"
select select "6568ce08-db7e-4f03-a975-8cadb77d5a10"
select select "a220fad2-11b1-465c-8199-1c10ec71ead9"
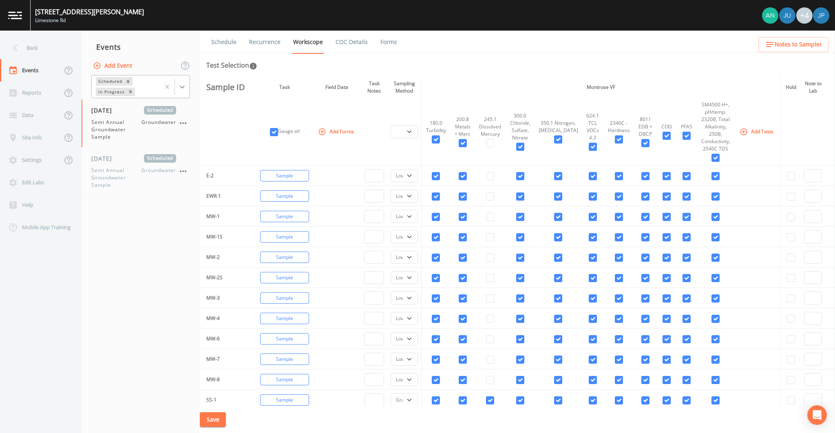
click at [184, 88] on icon at bounding box center [182, 87] width 8 height 8
click at [159, 110] on div "Completed" at bounding box center [140, 110] width 99 height 14
click at [582, 235] on td at bounding box center [593, 237] width 22 height 20
click at [571, 228] on td at bounding box center [558, 237] width 47 height 20
click at [389, 46] on link "Forms" at bounding box center [388, 42] width 19 height 23
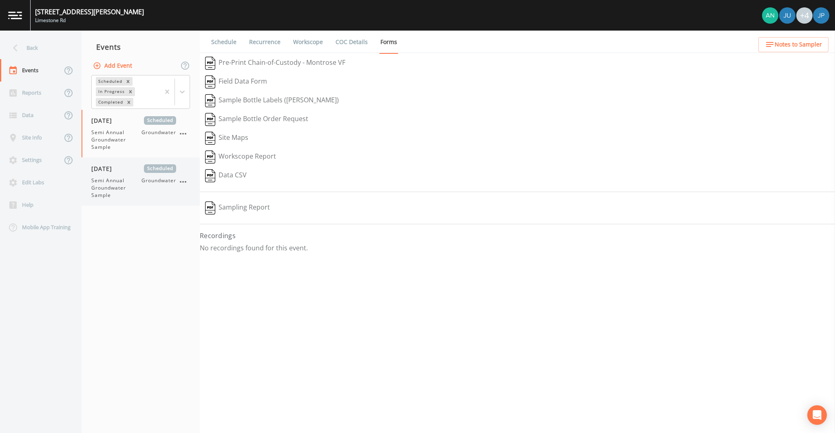
click at [142, 183] on span "Groundwater" at bounding box center [159, 188] width 35 height 22
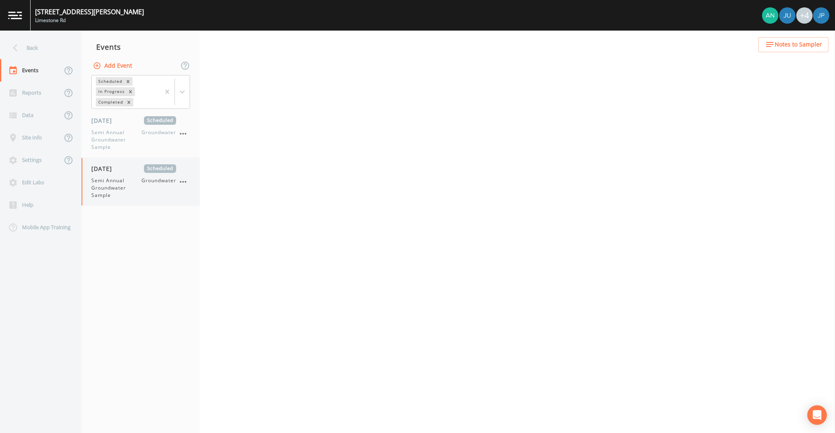
select select "4f082be6-97a7-4f70-a81f-c26a4e896ad7"
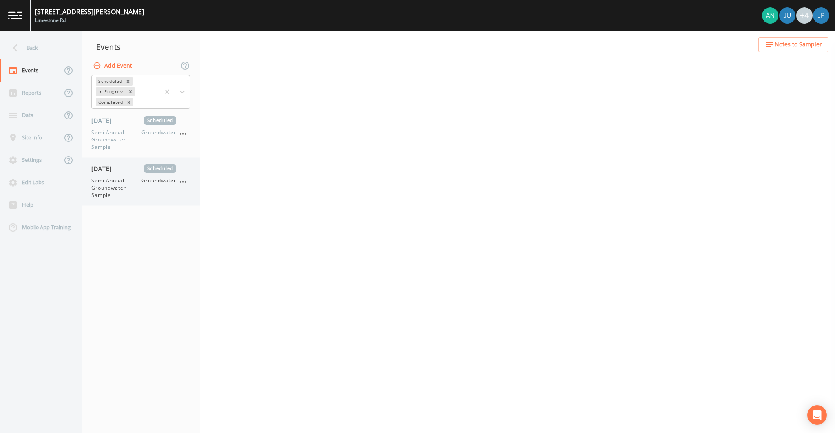
select select "4f082be6-97a7-4f70-a81f-c26a4e896ad7"
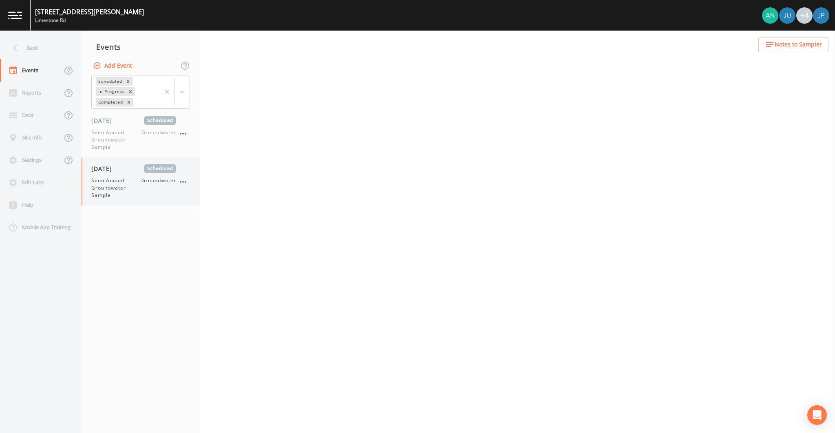
select select "4f082be6-97a7-4f70-a81f-c26a4e896ad7"
select select "d1353bd6-e69c-47f2-b562-038a0934dacb"
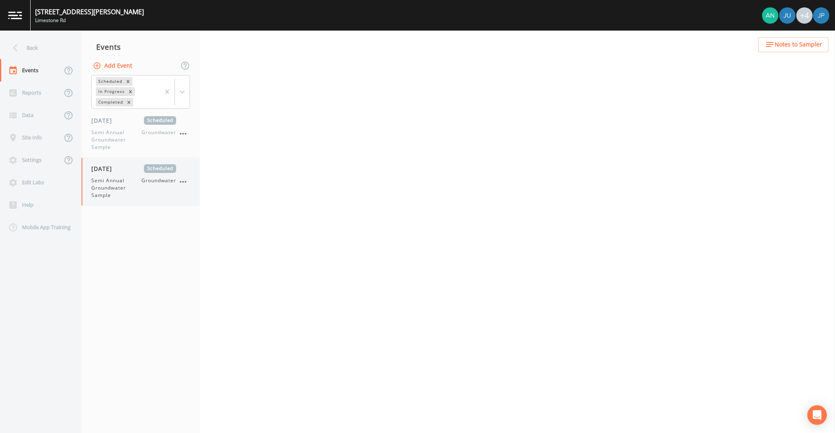
select select "48ad6302-8a83-4424-afba-0a218b1bb403"
select select "83d183b4-1b5e-4974-bc17-1ef1b5bfce93"
select select "6568ce08-db7e-4f03-a975-8cadb77d5a10"
select select "a220fad2-11b1-465c-8199-1c10ec71ead9"
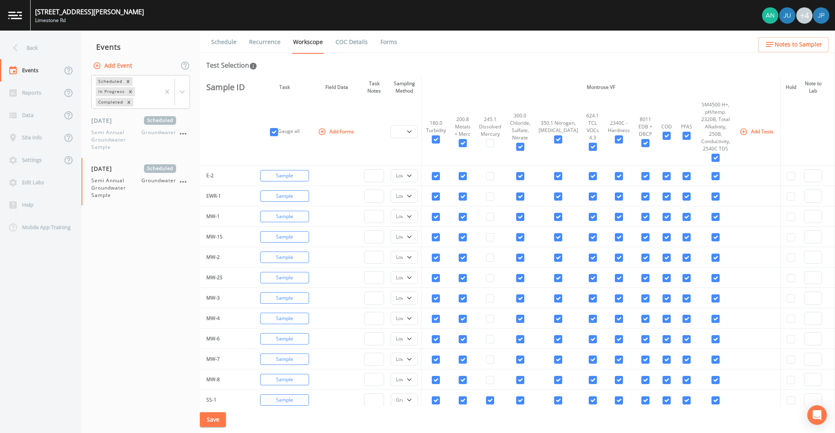
click at [486, 239] on td at bounding box center [490, 237] width 31 height 20
click at [26, 186] on div "Edit Labs" at bounding box center [36, 182] width 73 height 22
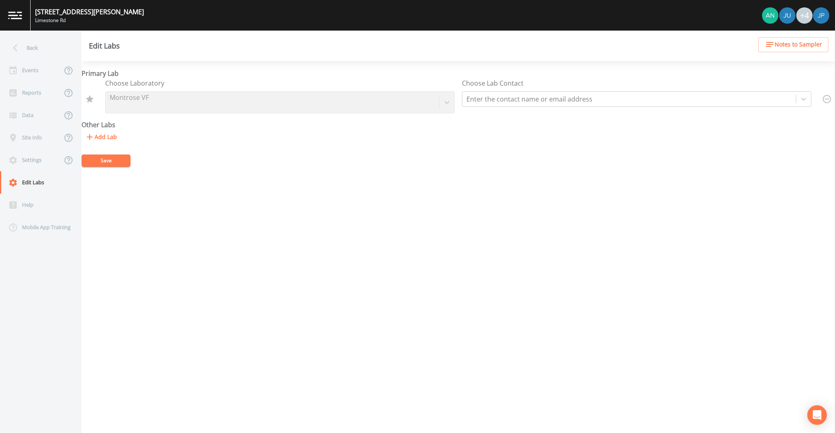
drag, startPoint x: 152, startPoint y: 123, endPoint x: 125, endPoint y: 123, distance: 26.9
click at [152, 123] on div "Primary Lab Choose Laboratory Montrose VF Choose Lab Contact Enter the contact …" at bounding box center [459, 107] width 754 height 76
click at [43, 49] on div "Back" at bounding box center [36, 48] width 73 height 22
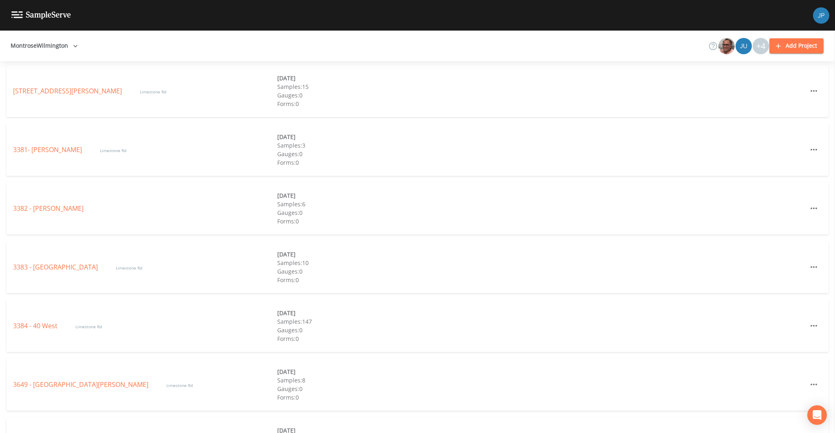
scroll to position [473, 0]
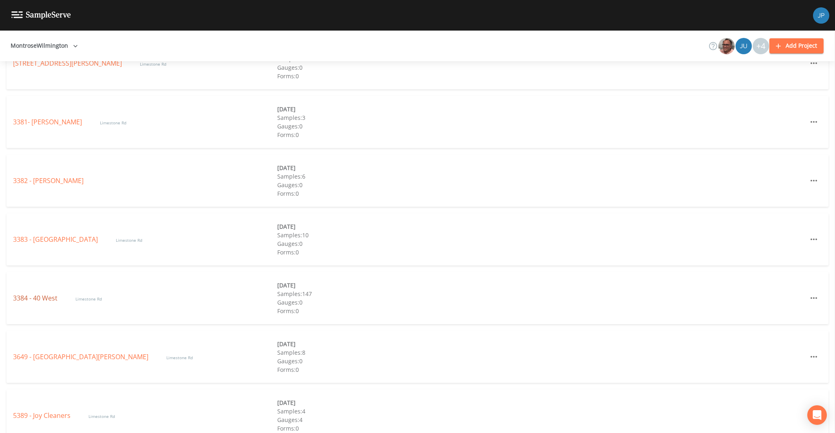
click at [50, 297] on link "3384 - 40 West" at bounding box center [36, 298] width 46 height 9
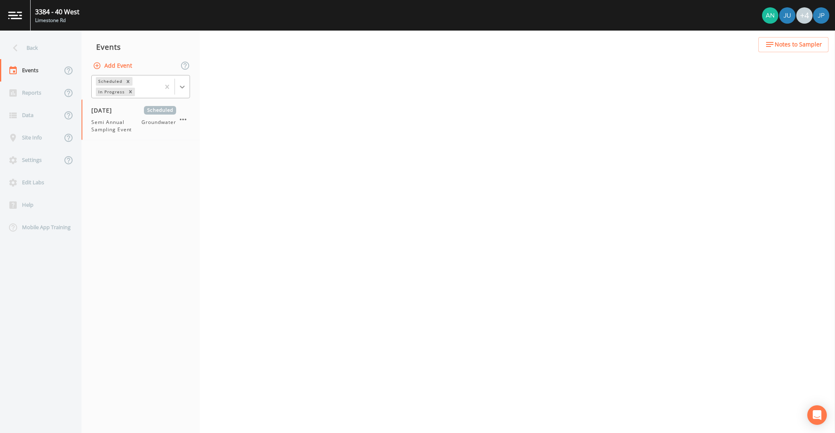
click at [181, 83] on icon at bounding box center [182, 87] width 8 height 8
click at [168, 108] on div "Completed" at bounding box center [140, 110] width 99 height 14
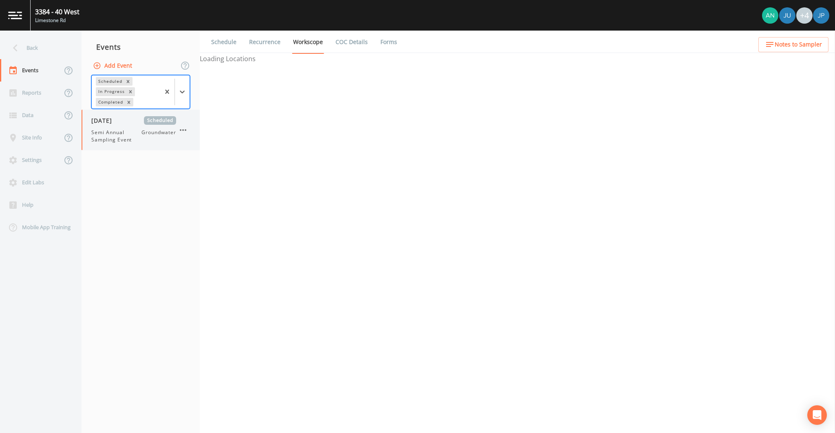
select select "4f082be6-97a7-4f70-a81f-c26a4e896ad7"
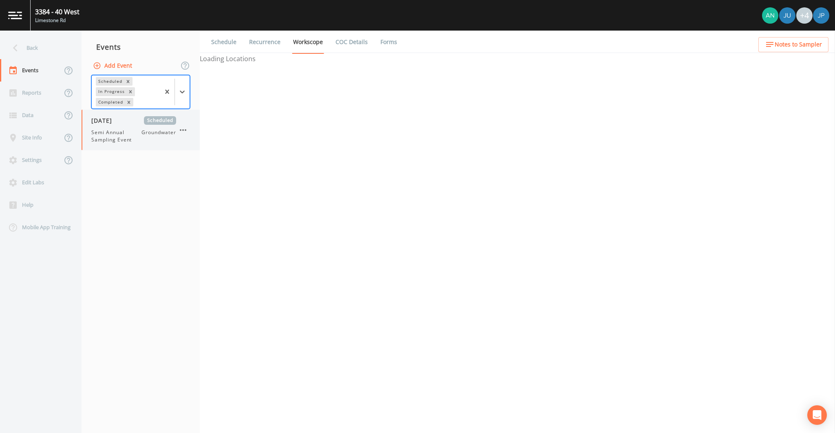
select select "4f082be6-97a7-4f70-a81f-c26a4e896ad7"
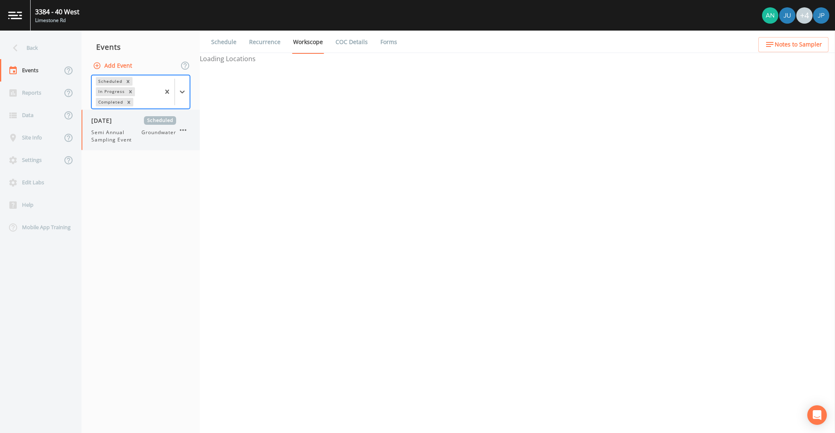
select select "4f082be6-97a7-4f70-a81f-c26a4e896ad7"
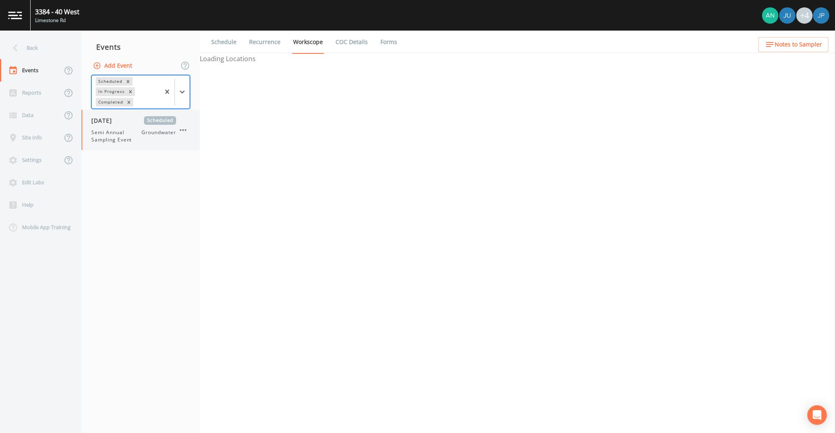
select select "4f082be6-97a7-4f70-a81f-c26a4e896ad7"
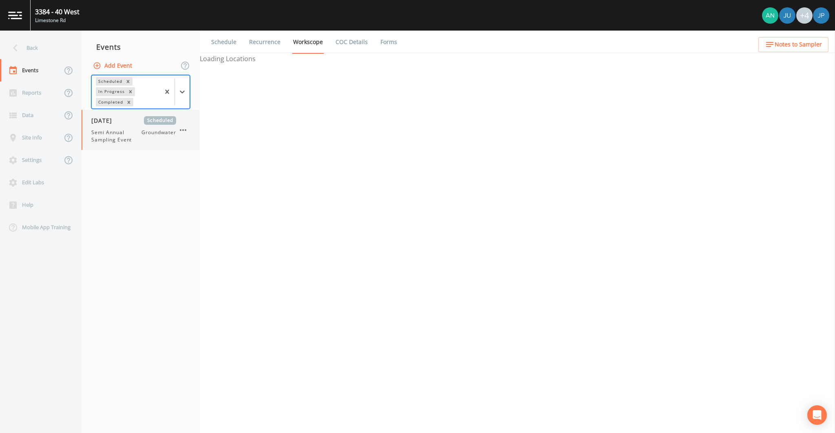
select select "4f082be6-97a7-4f70-a81f-c26a4e896ad7"
select select "66ebff14-0283-4c64-9f41-62613f8c2428"
select select "8d2ca3f3-0664-49f8-a813-270f993a17c0"
select select "5900c590-6cb4-4cac-ab41-6cb991fcf3eb"
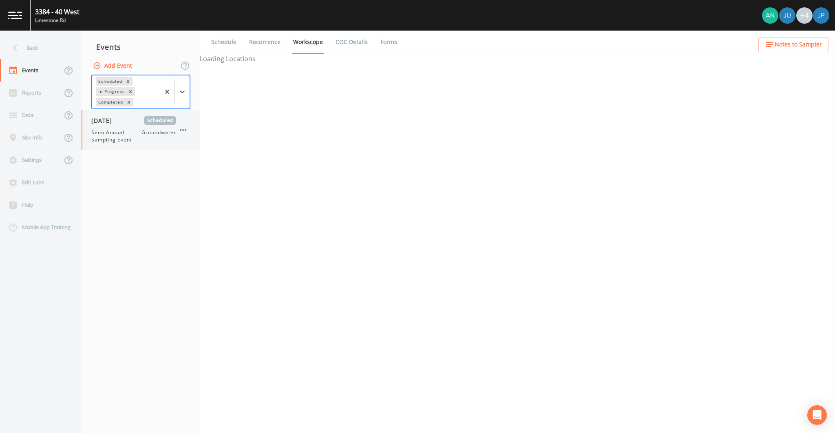
select select "83262801-68ea-4eab-a76b-18f73b4330a1"
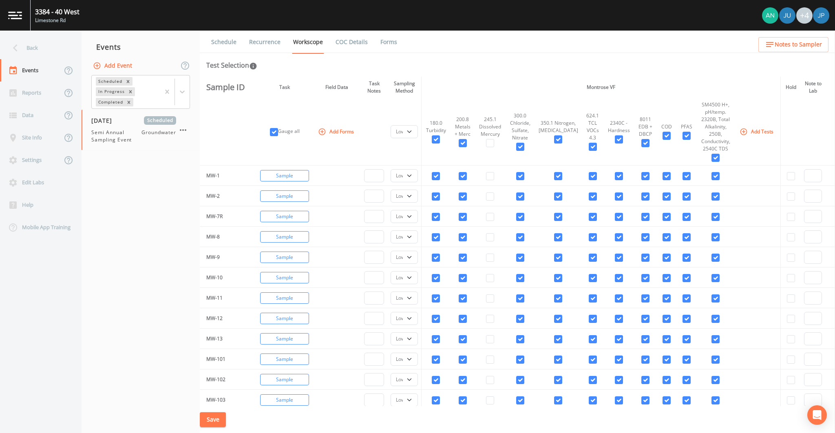
click at [386, 38] on link "Forms" at bounding box center [388, 42] width 19 height 23
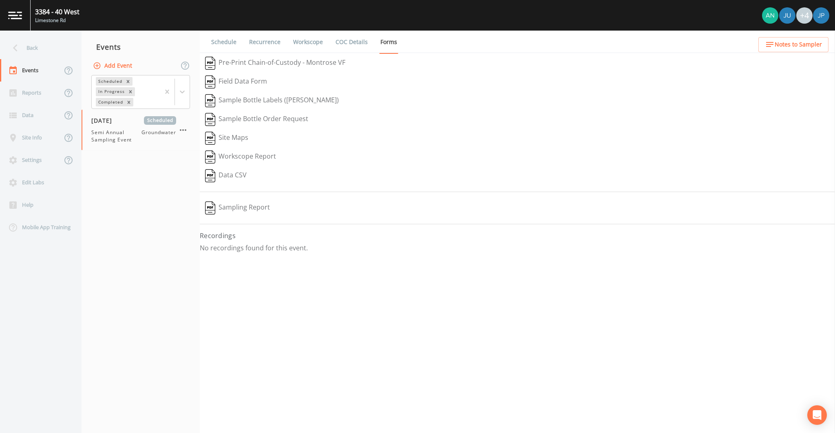
click at [245, 204] on button "Sampling Report" at bounding box center [237, 208] width 75 height 19
click at [341, 283] on div "Schedule Recurrence Workscope COC Details Forms   Pre-Print Chain-of-Custody - …" at bounding box center [517, 232] width 635 height 403
click at [397, 177] on div "Data CSV" at bounding box center [517, 175] width 635 height 19
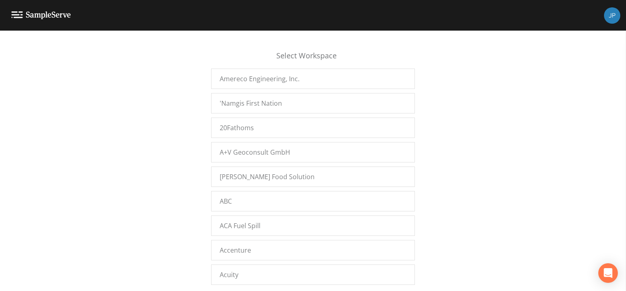
click at [310, 36] on div "Select Workspace Amereco Engineering, Inc. 'Namgis First Nation 20Fathoms A+V G…" at bounding box center [313, 161] width 626 height 260
click at [206, 51] on div "Select Workspace Amereco Engineering, Inc. 'Namgis First Nation 20Fathoms A+V G…" at bounding box center [313, 163] width 626 height 250
